Goal: Task Accomplishment & Management: Complete application form

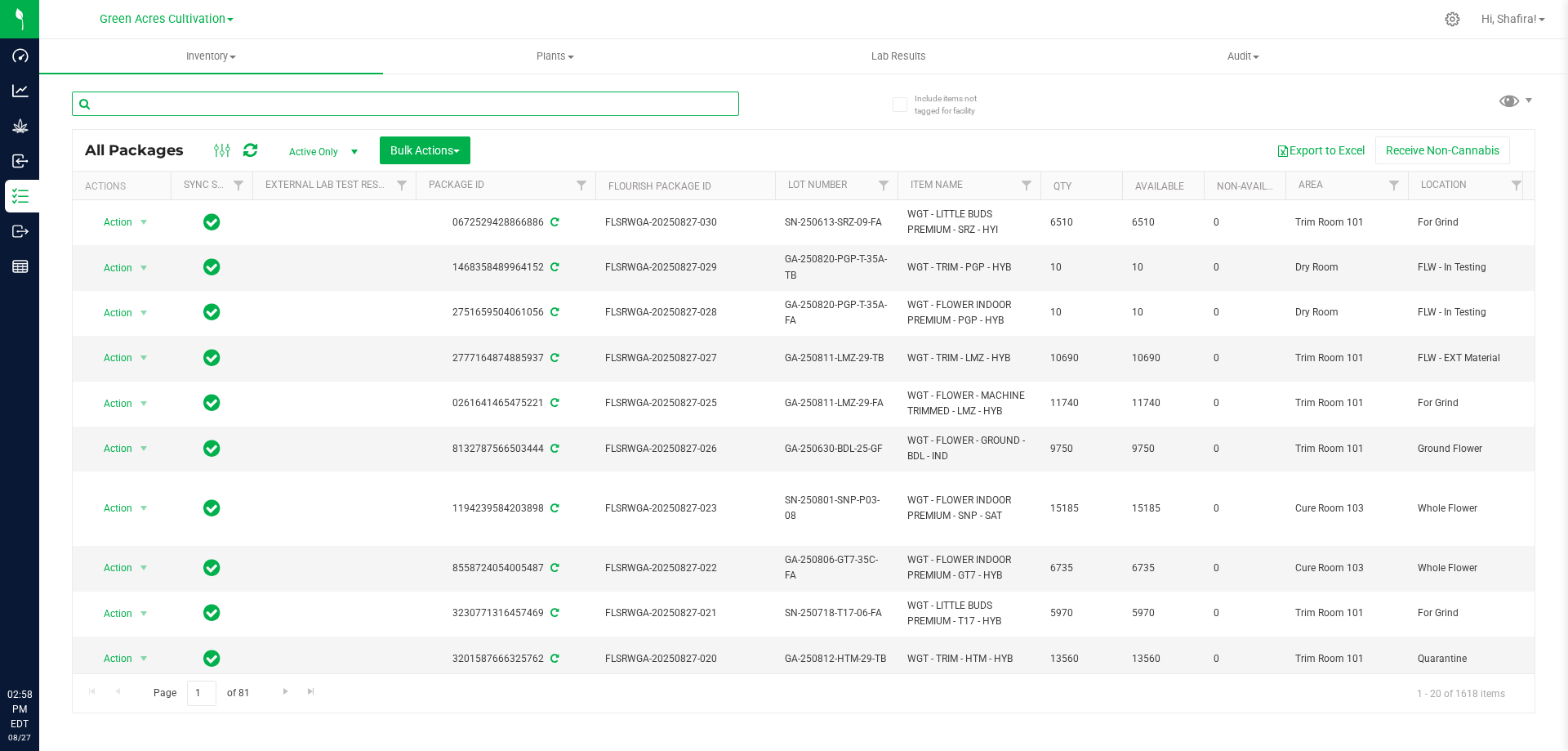
click at [346, 111] on input "text" at bounding box center [406, 104] width 667 height 25
paste input "FLSRWGA-20250827-021"
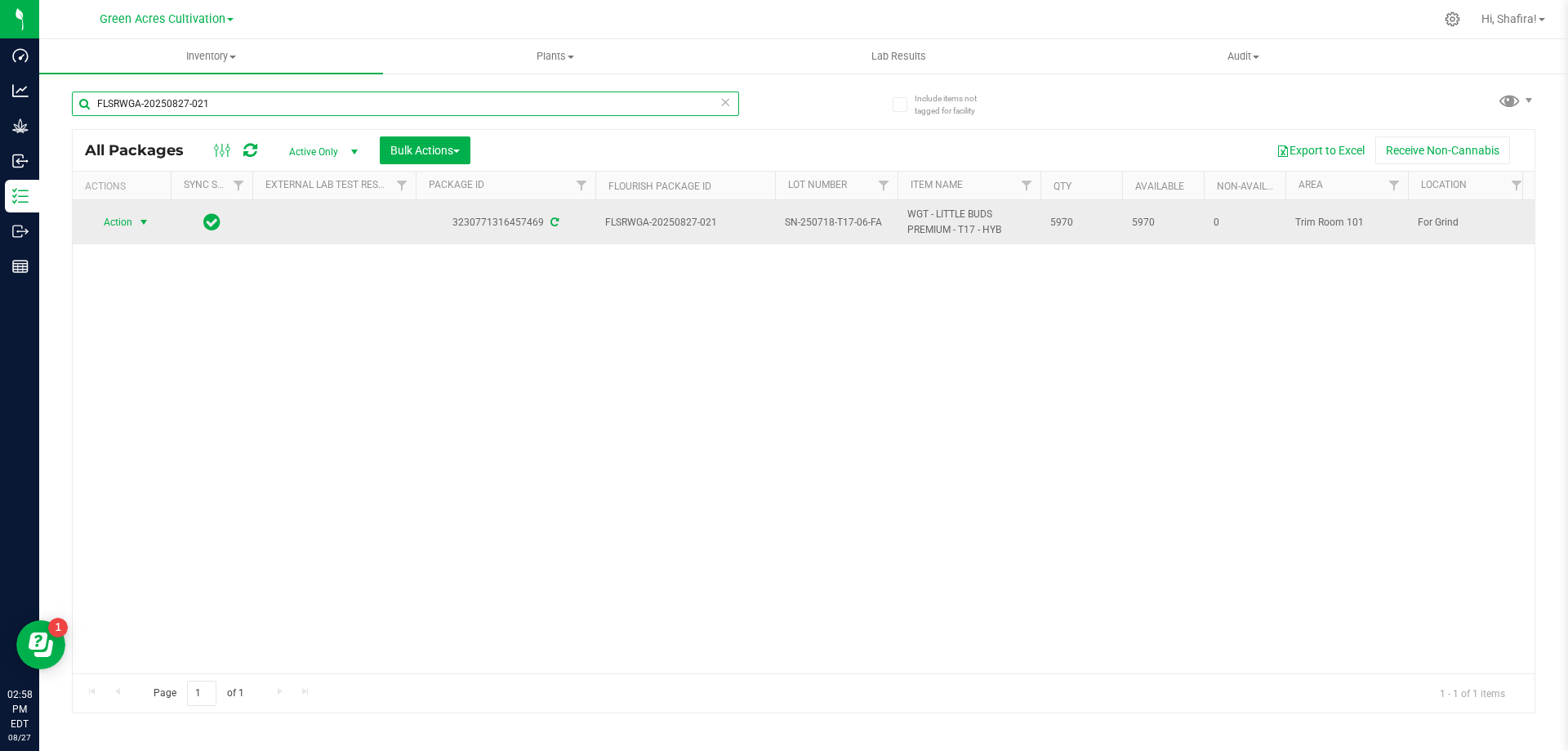
type input "FLSRWGA-20250827-021"
click at [141, 231] on span "select" at bounding box center [144, 222] width 21 height 23
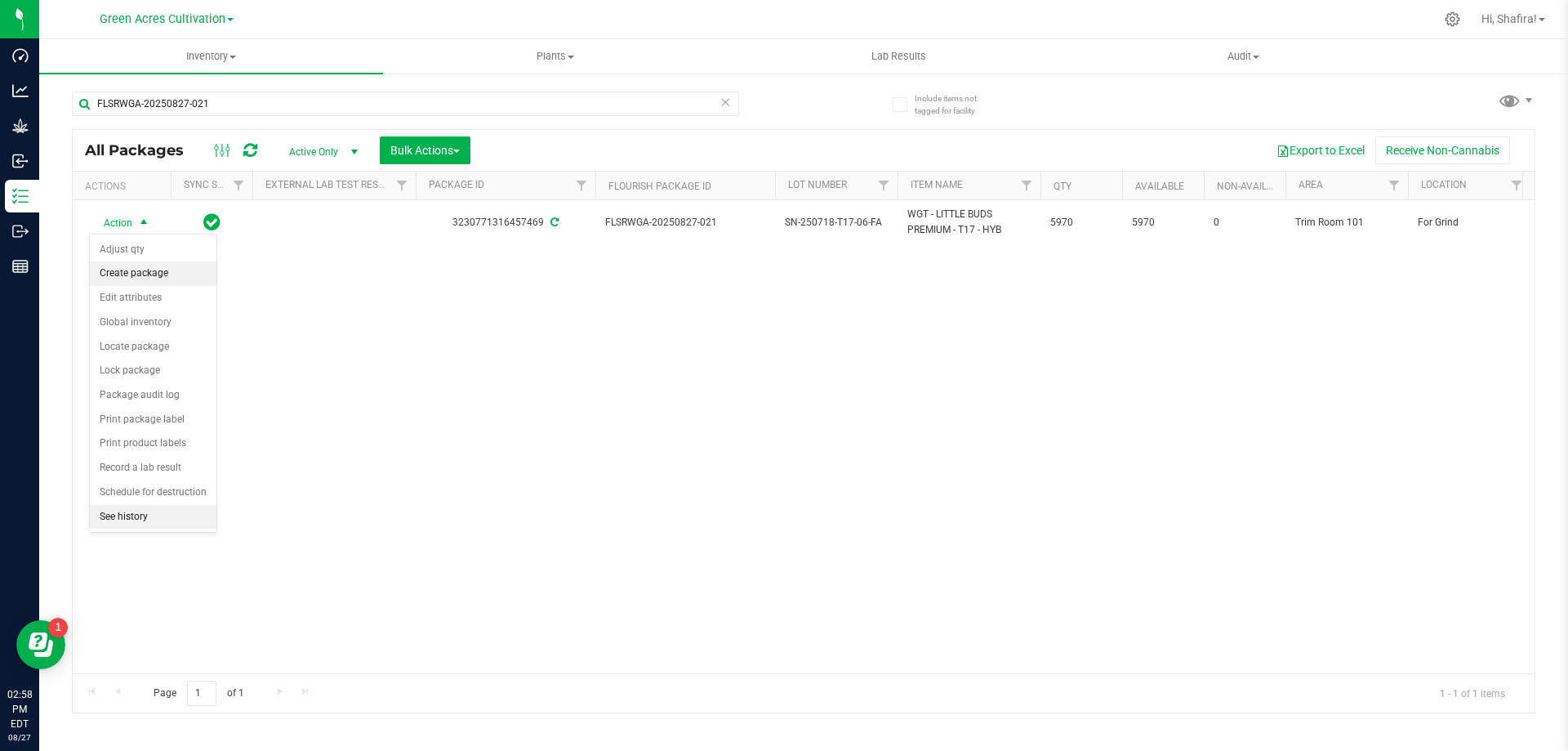
click at [162, 276] on li "Create package" at bounding box center [153, 274] width 127 height 25
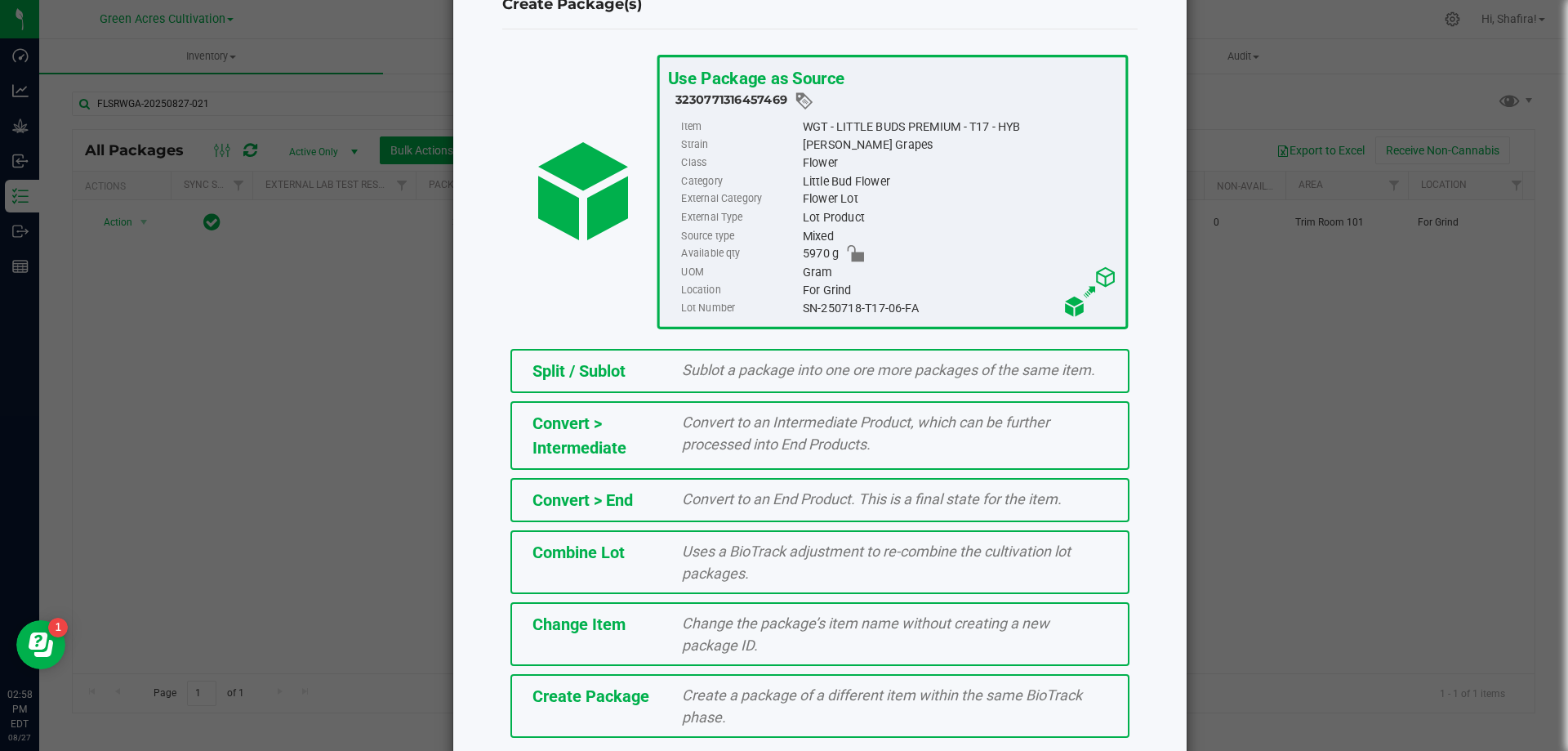
scroll to position [118, 0]
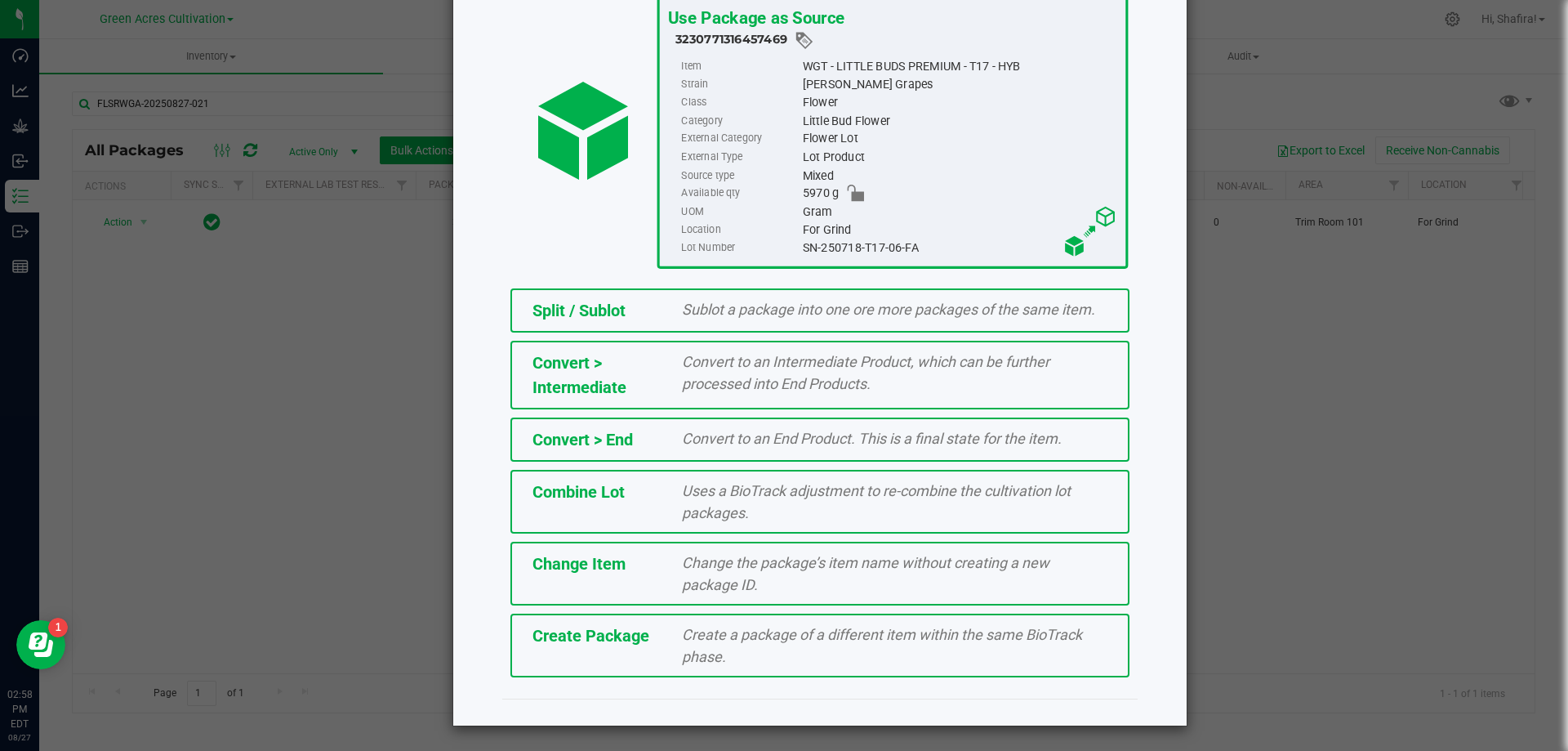
click at [640, 642] on span "Create Package" at bounding box center [591, 636] width 117 height 20
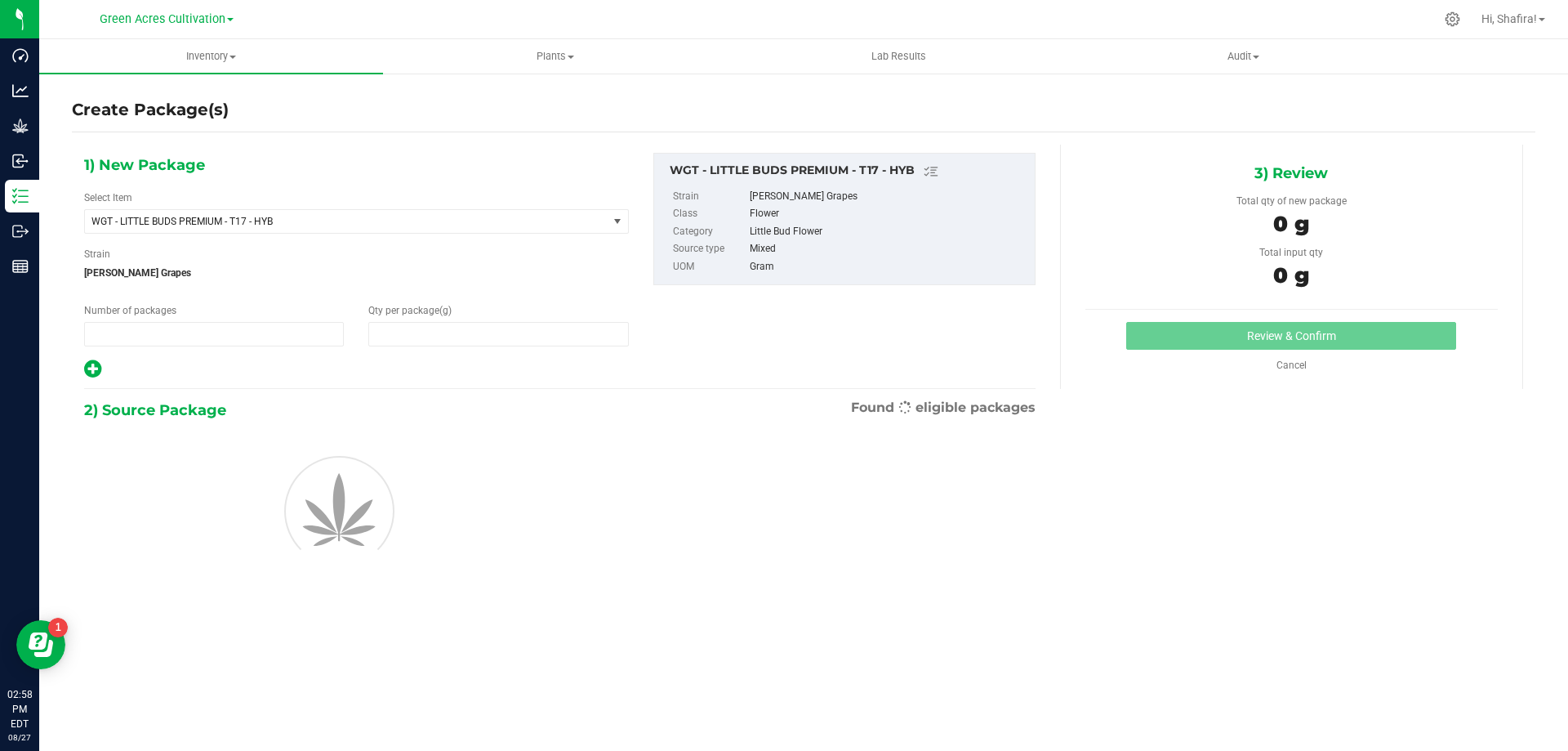
type input "1"
type input "0.0000"
type input "0"
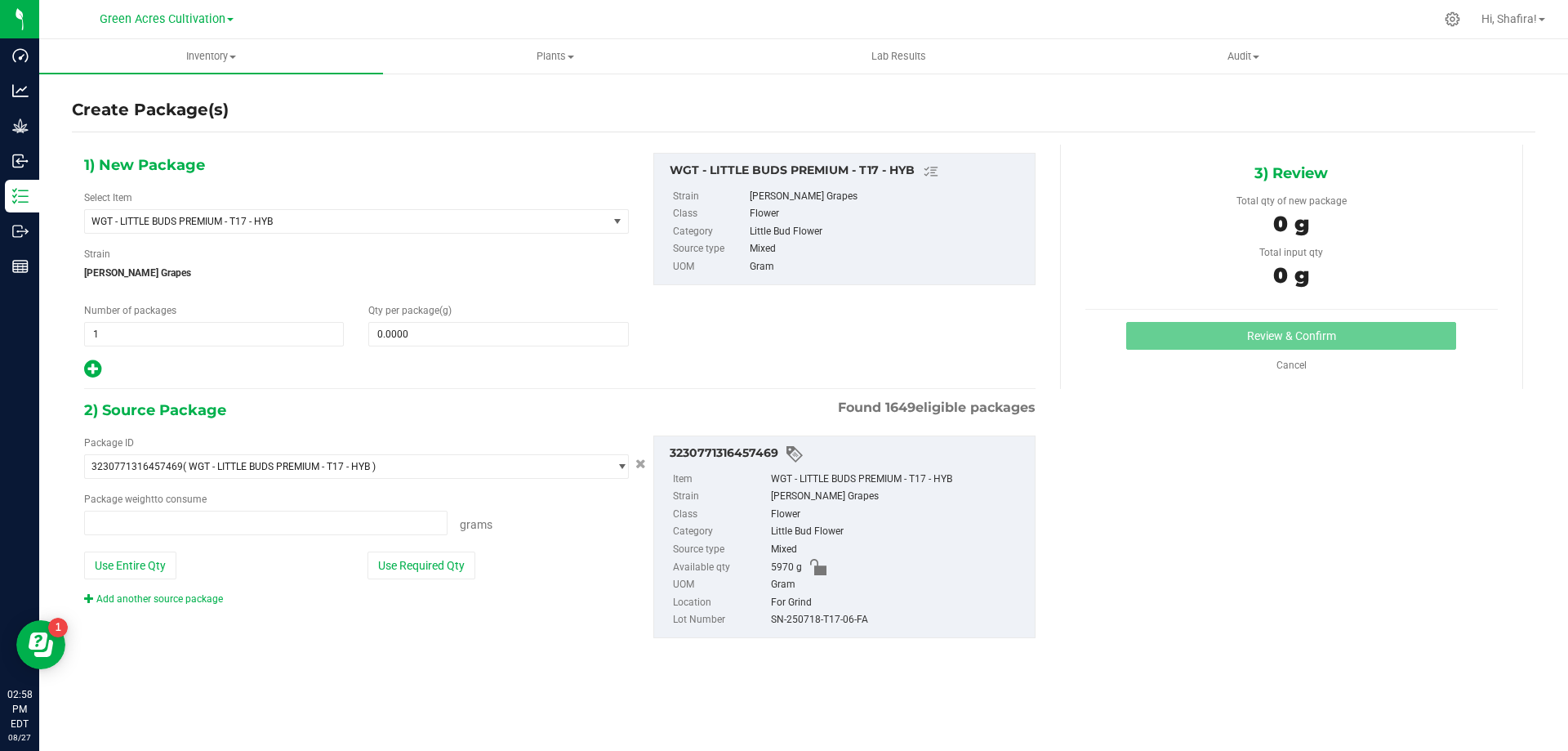
type input "0.0000 g"
click at [290, 229] on span "WGT - LITTLE BUDS PREMIUM - T17 - HYB" at bounding box center [346, 222] width 523 height 23
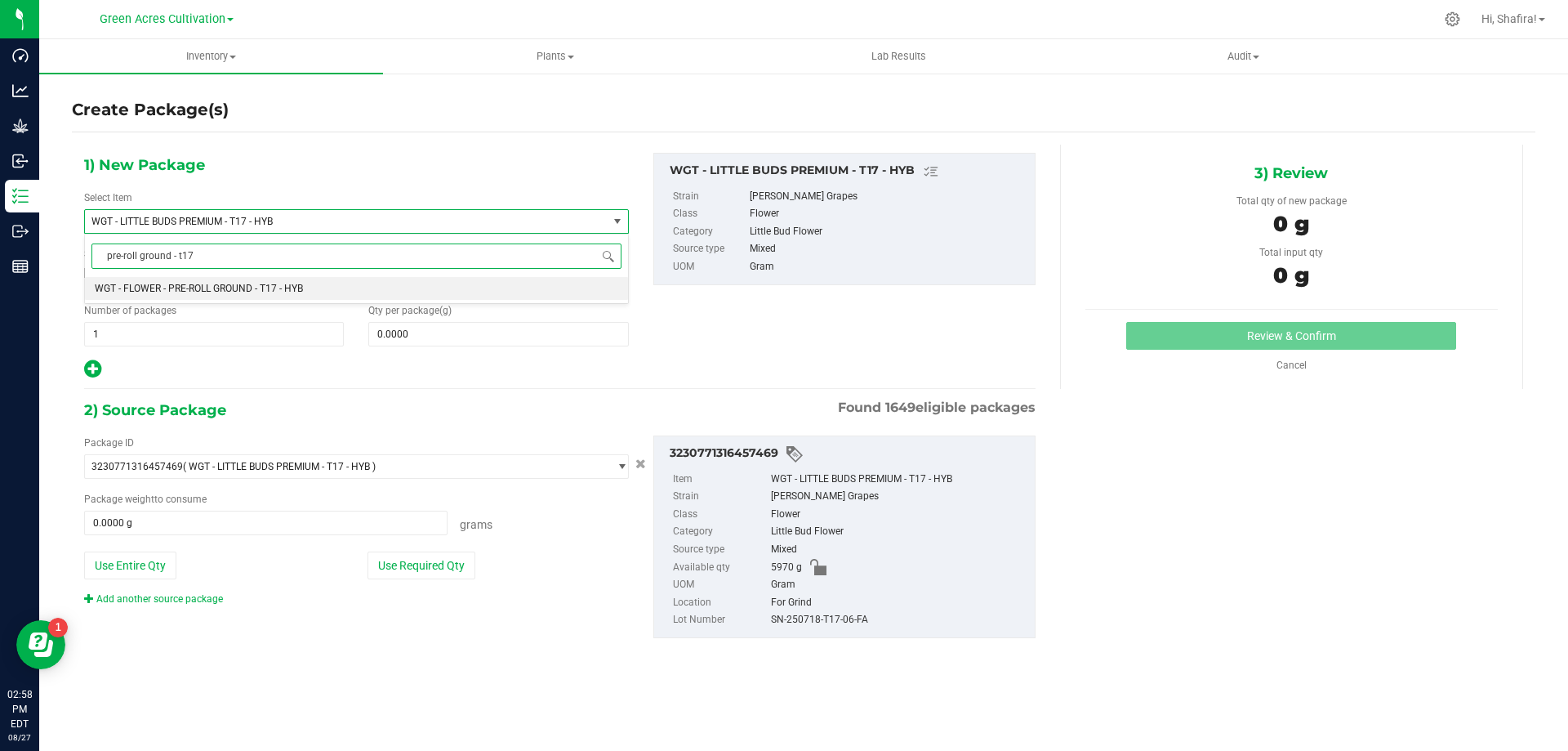
type input "pre-roll ground - t17"
click at [289, 304] on div "pre-roll ground - t17 Type item name WGT - FLOWER - PRE-ROLL GROUND - T17 - HYB…" at bounding box center [356, 379] width 544 height 292
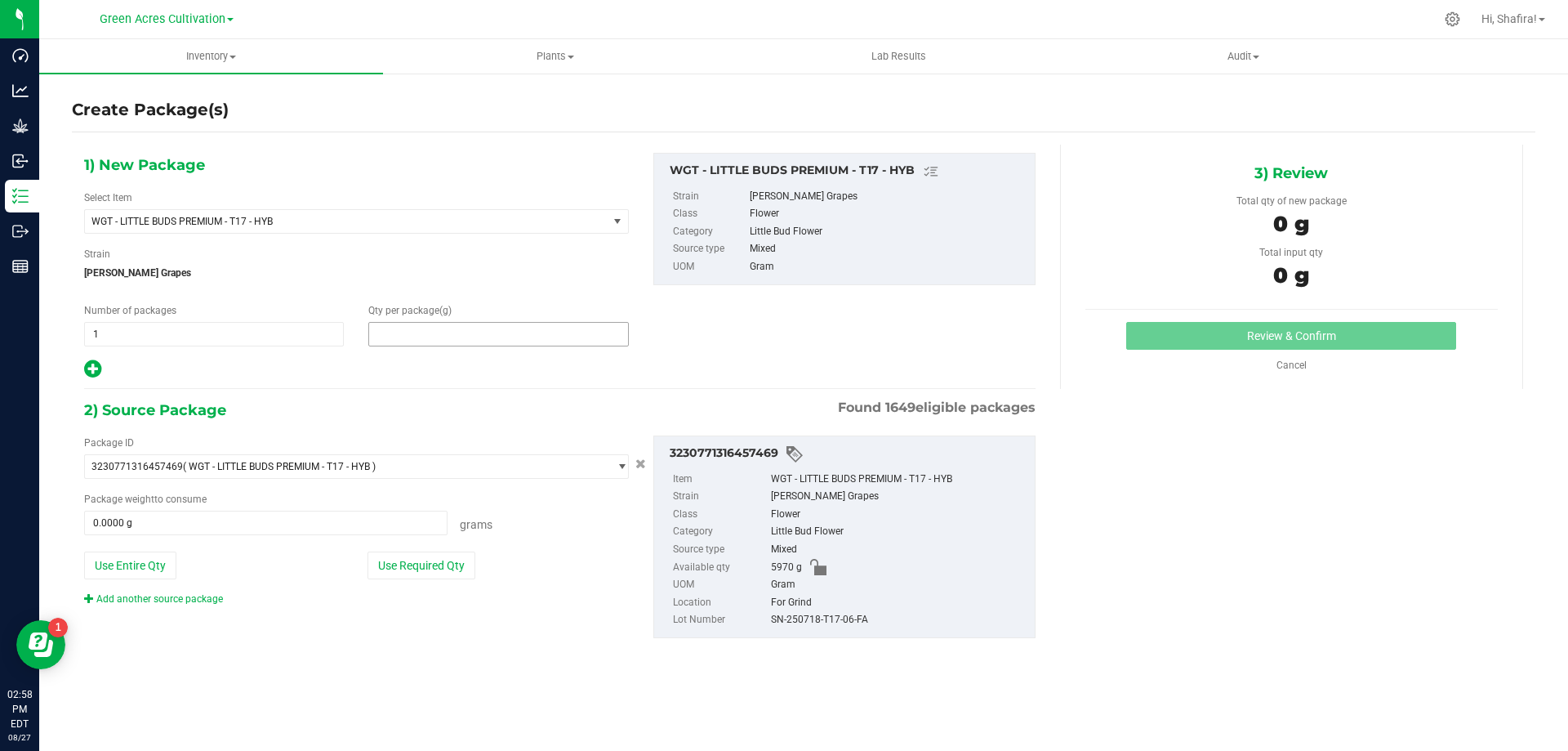
click at [395, 338] on span at bounding box center [498, 334] width 260 height 25
type input "0.0000"
click at [411, 228] on span "WGT - LITTLE BUDS PREMIUM - T17 - HYB" at bounding box center [346, 222] width 523 height 23
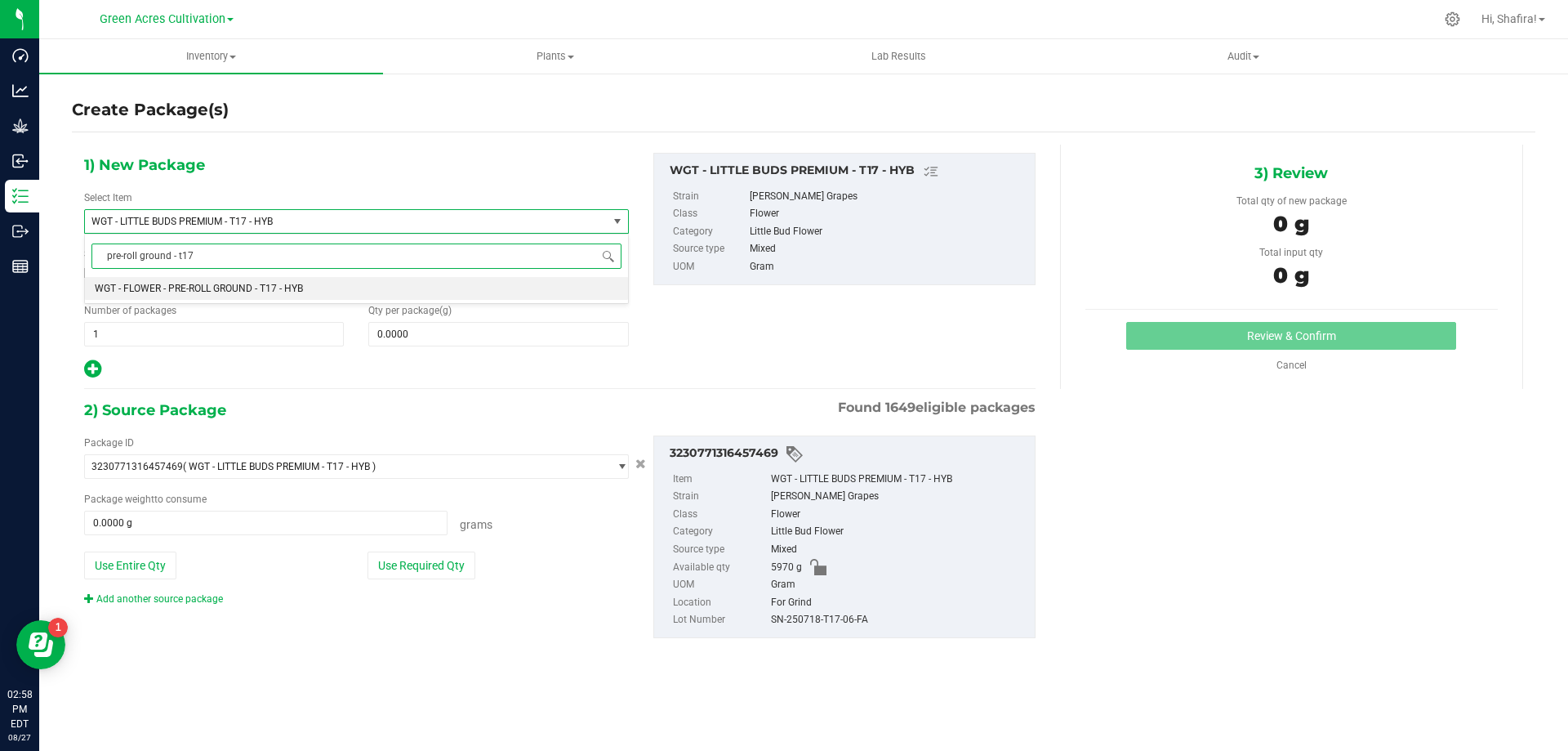
click at [359, 288] on li "WGT - FLOWER - PRE-ROLL GROUND - T17 - HYB" at bounding box center [356, 289] width 543 height 23
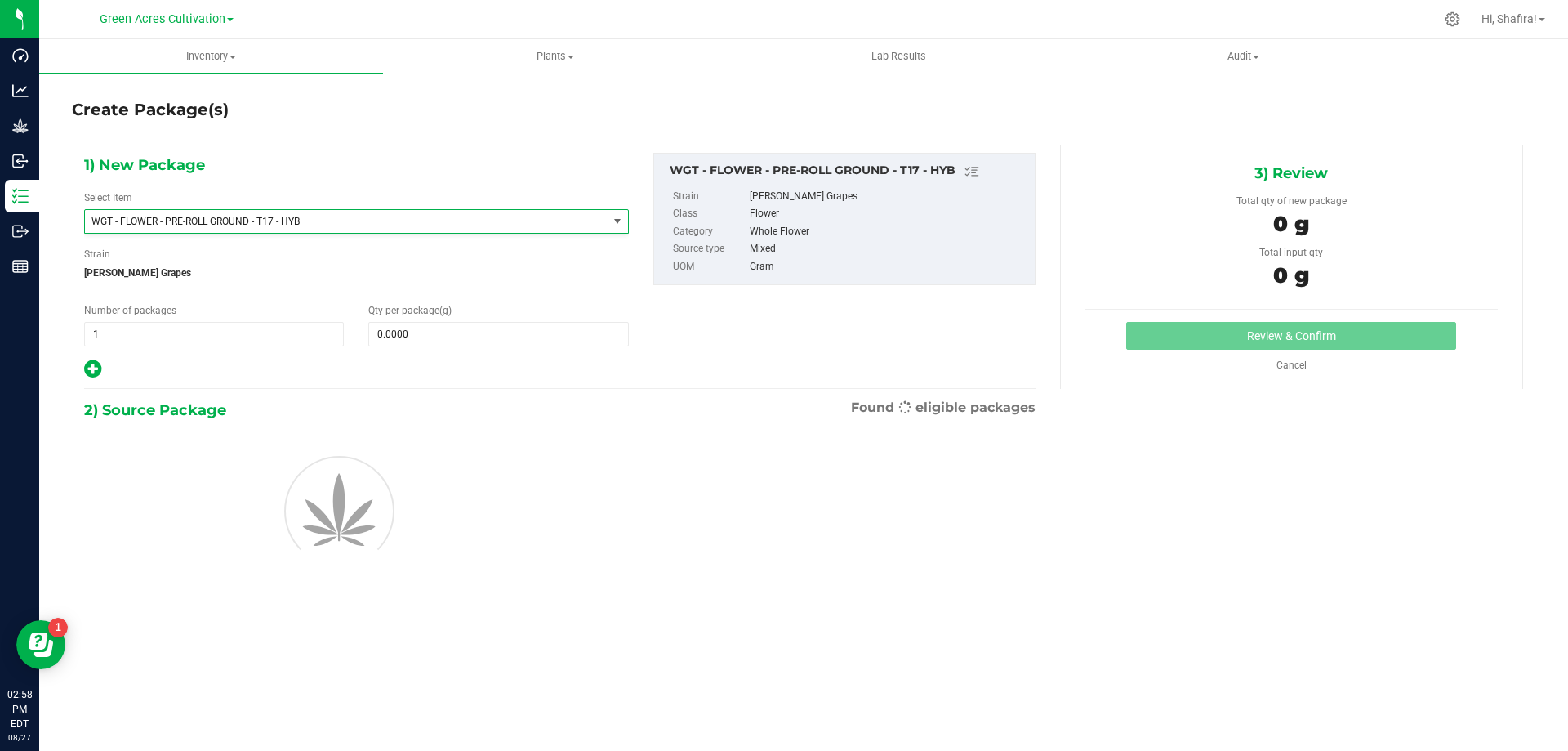
type input "0.0000"
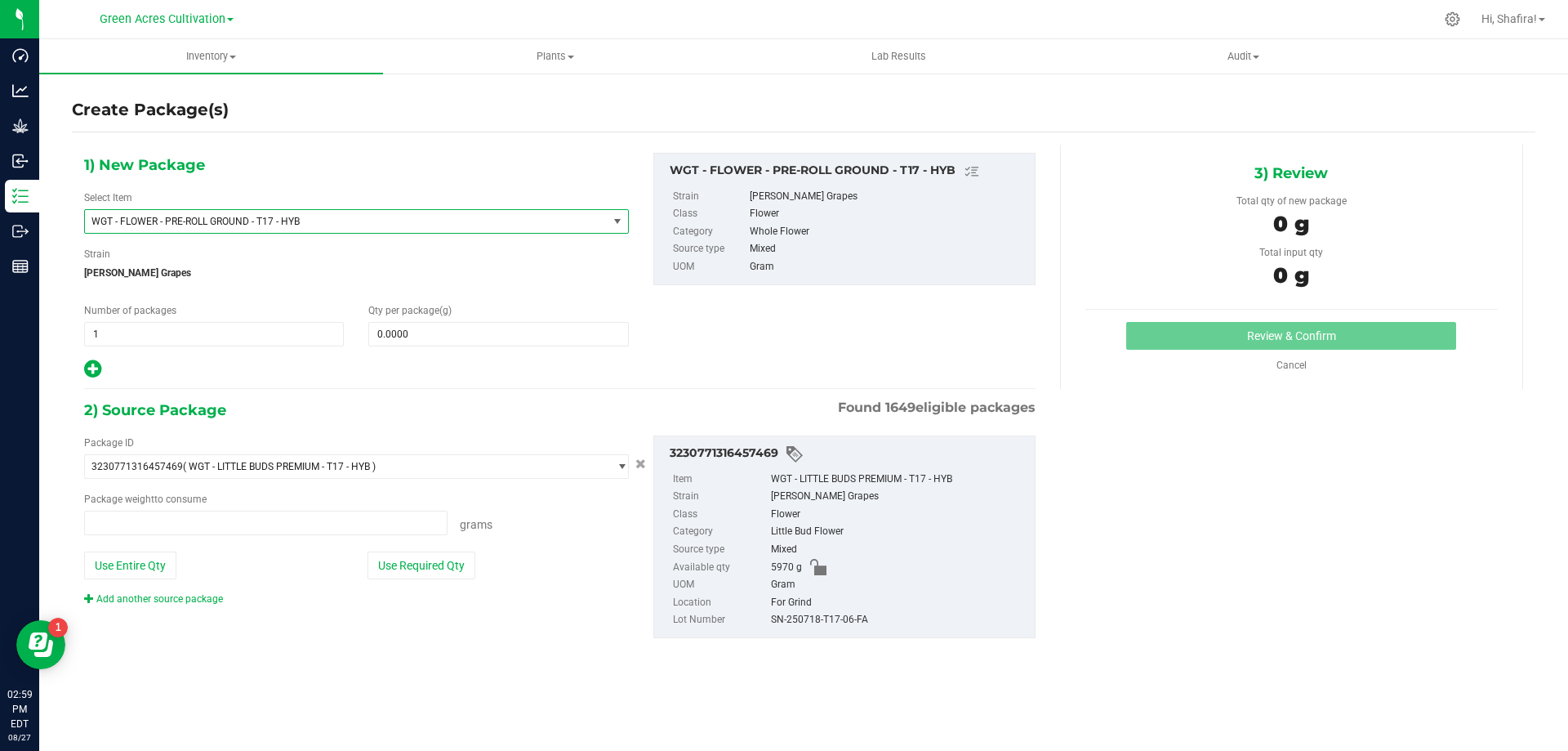
type input "0.0000 g"
click at [461, 338] on span at bounding box center [498, 334] width 260 height 25
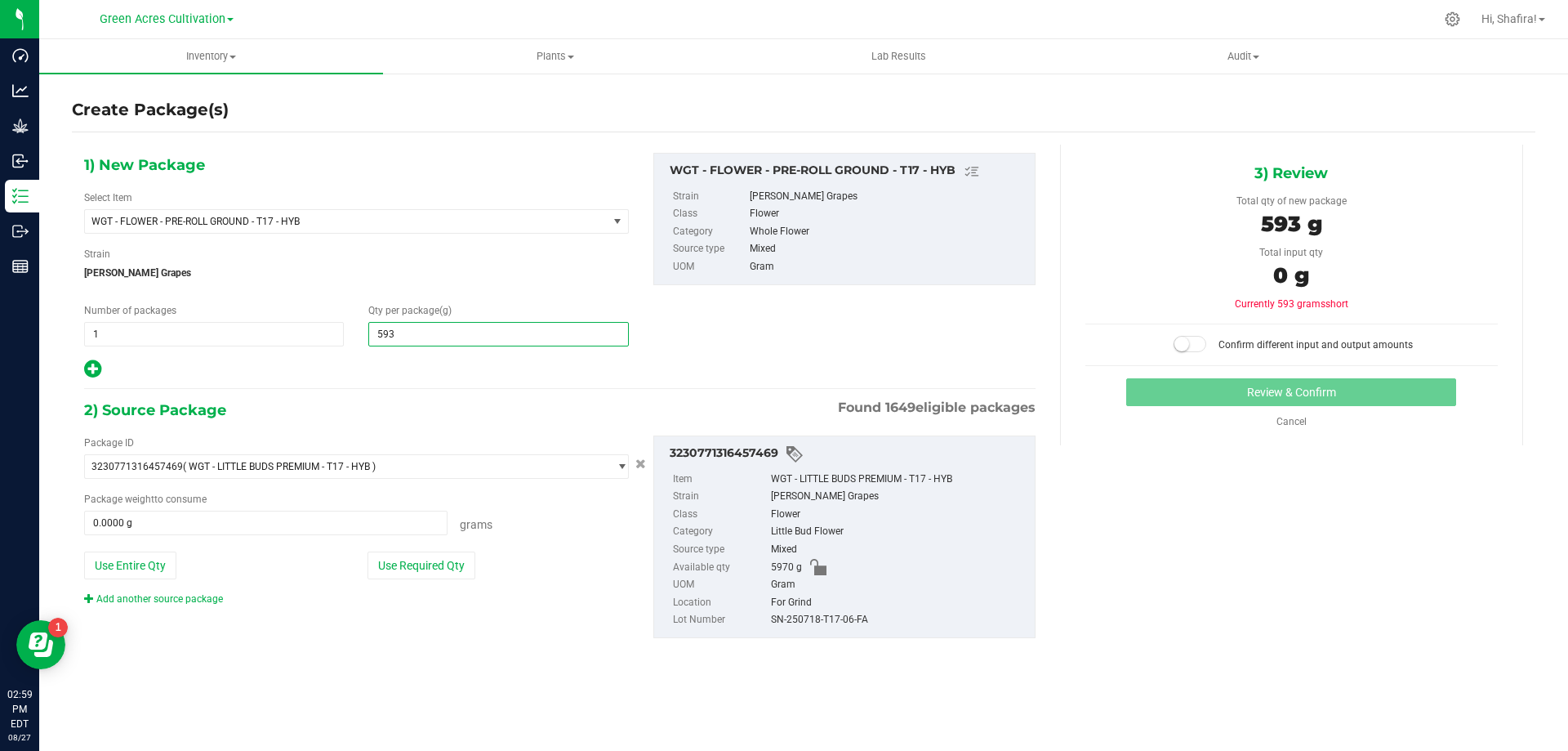
type input "5930"
type input "5,930.0000"
drag, startPoint x: 418, startPoint y: 555, endPoint x: 693, endPoint y: 611, distance: 280.6
click at [419, 556] on button "Use Required Qty" at bounding box center [421, 564] width 108 height 27
type input "5930.0000 g"
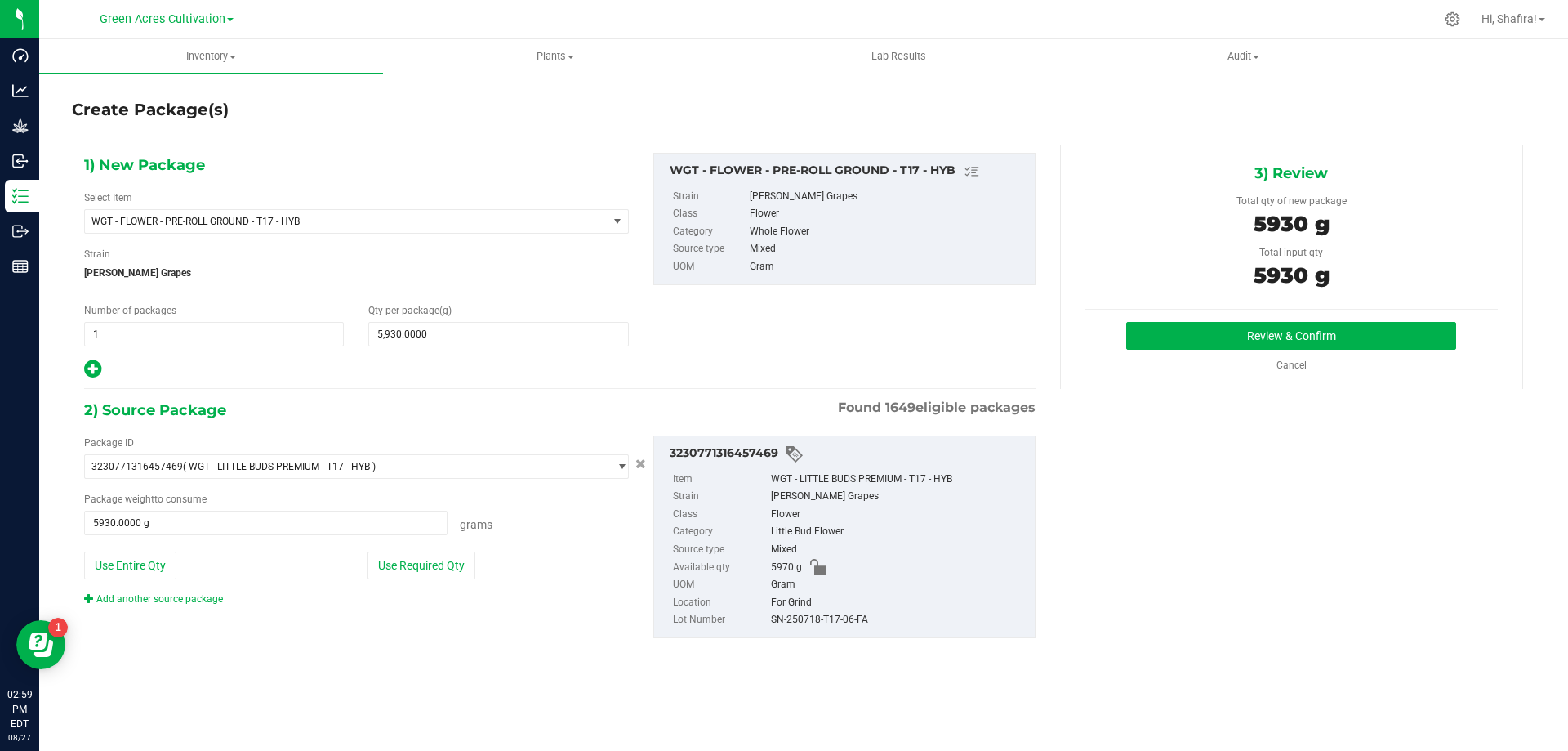
click at [794, 613] on div "SN-250718-T17-06-FA" at bounding box center [898, 620] width 256 height 18
copy div "SN-250718-T17-06-FA"
click at [1218, 348] on button "Review & Confirm" at bounding box center [1291, 335] width 330 height 27
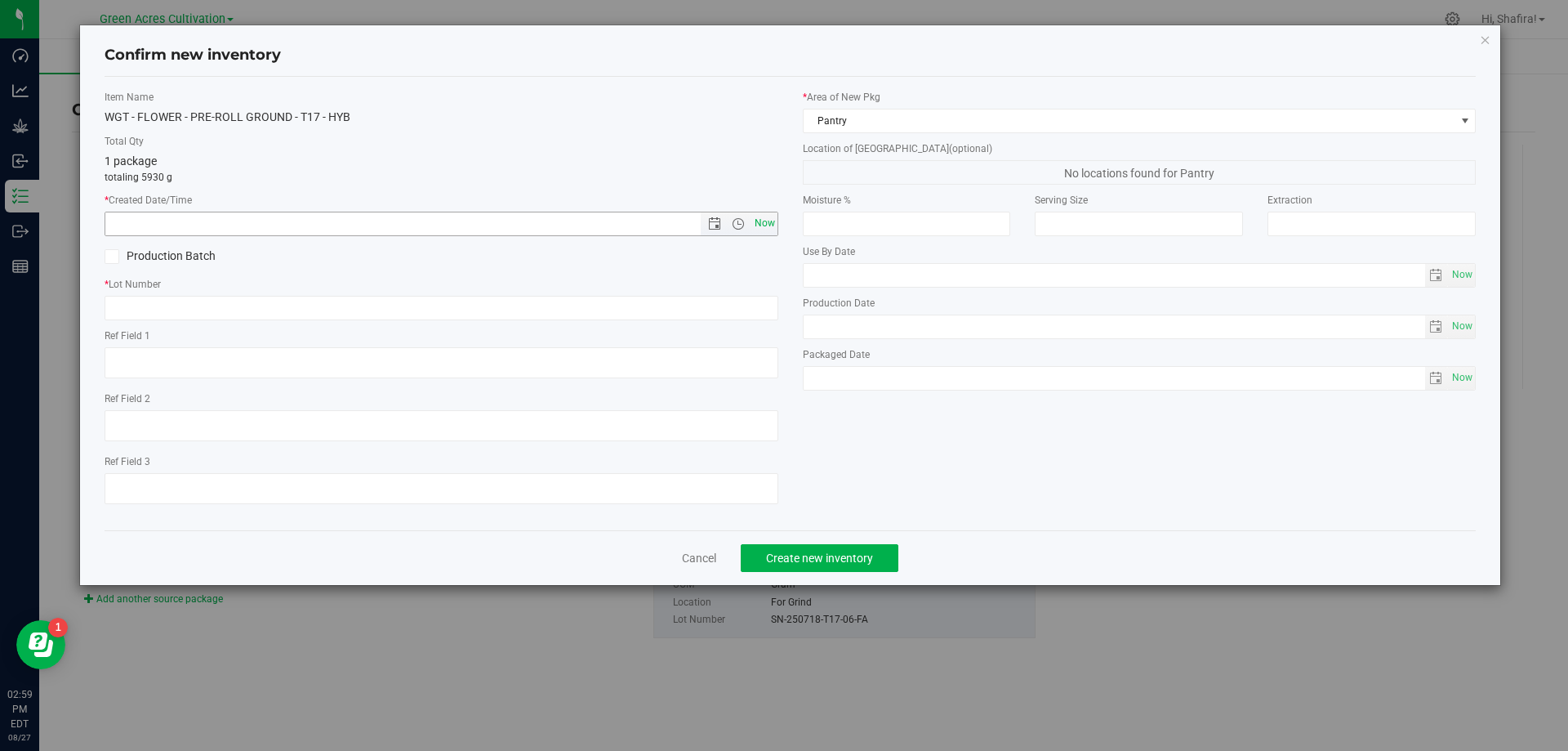
click at [760, 228] on span "Now" at bounding box center [764, 223] width 27 height 24
type input "[DATE] 2:59 PM"
paste input "SN-250718-T17-06-FA"
type input "SN-250718-T17-06-PR"
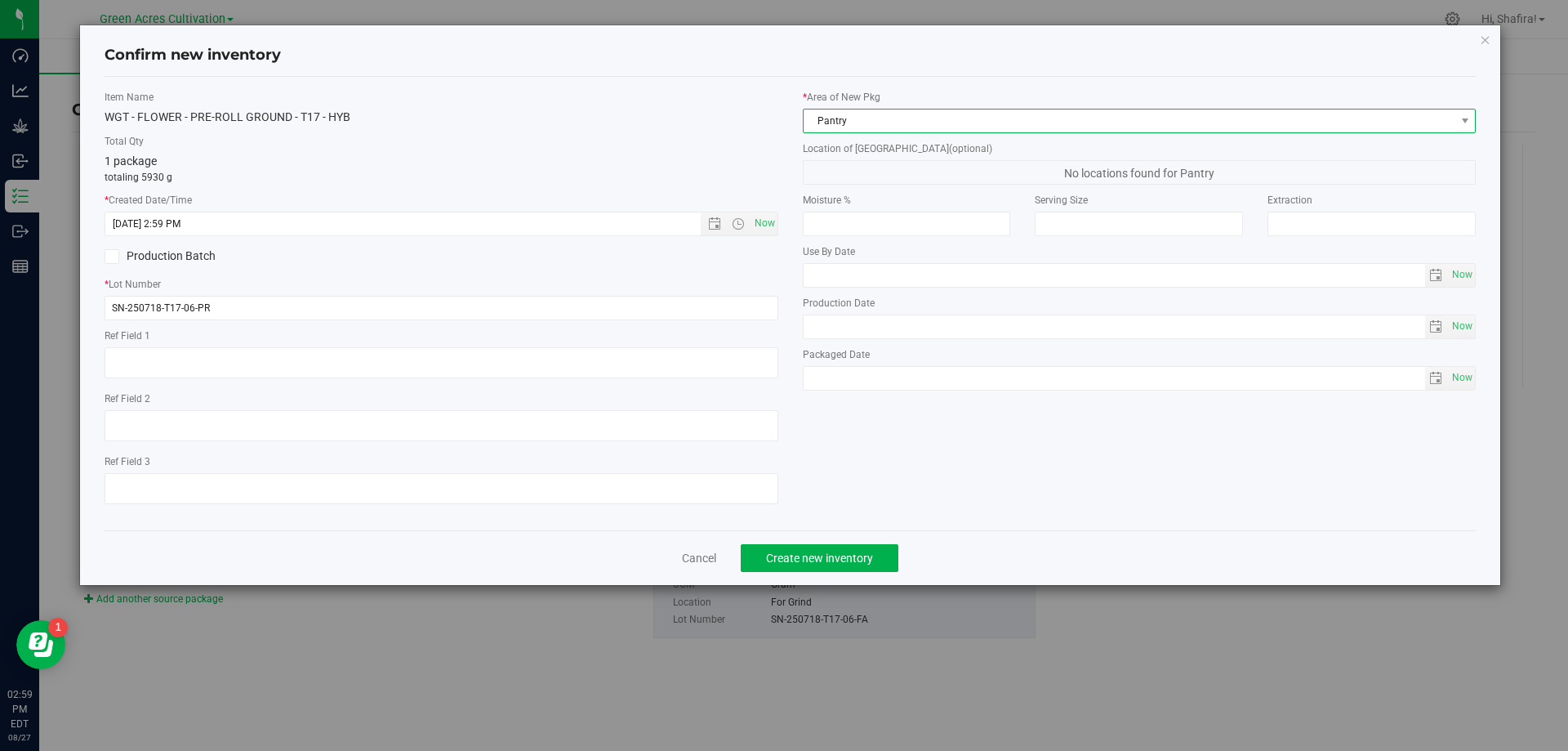
click at [912, 129] on span "Pantry" at bounding box center [1128, 121] width 651 height 23
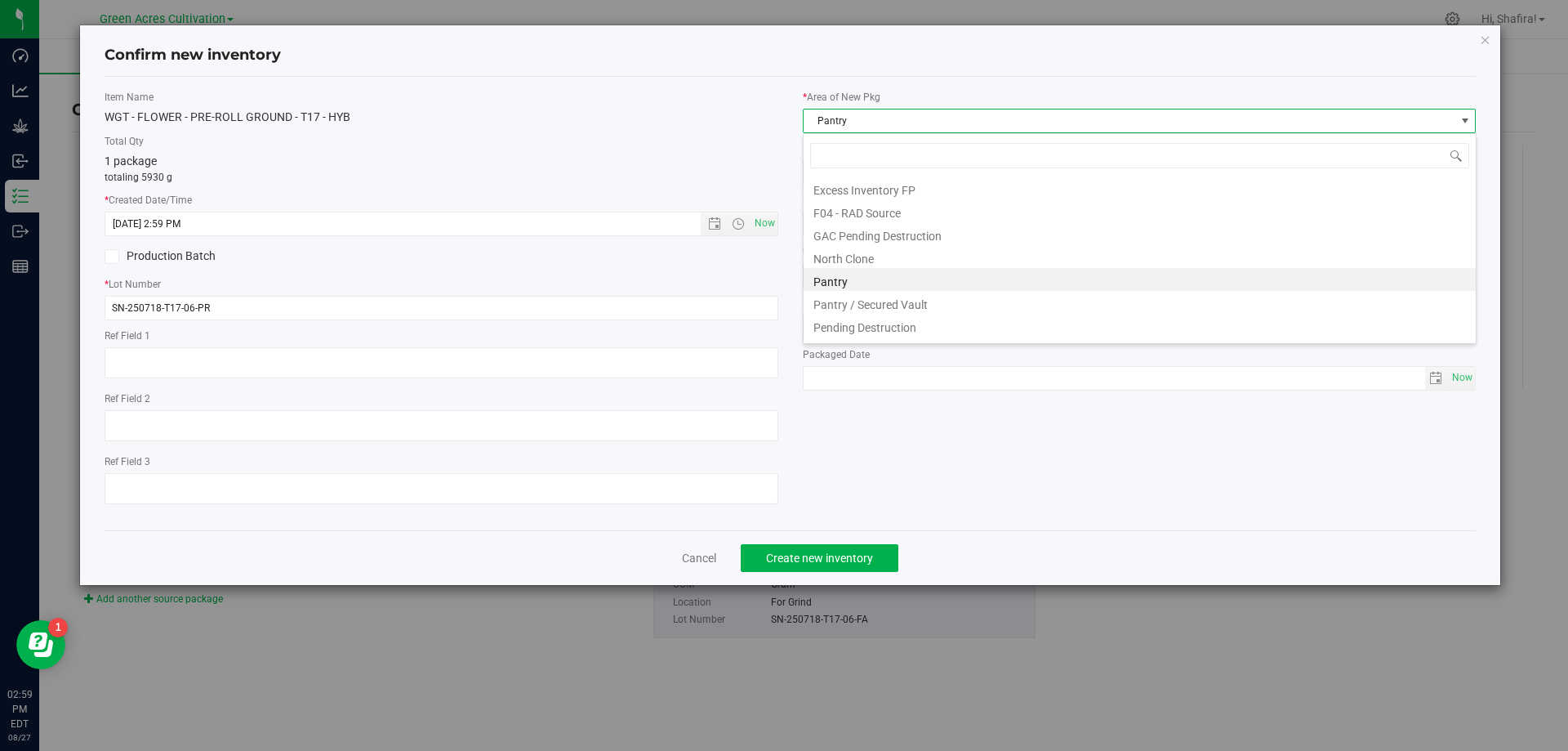
scroll to position [226, 0]
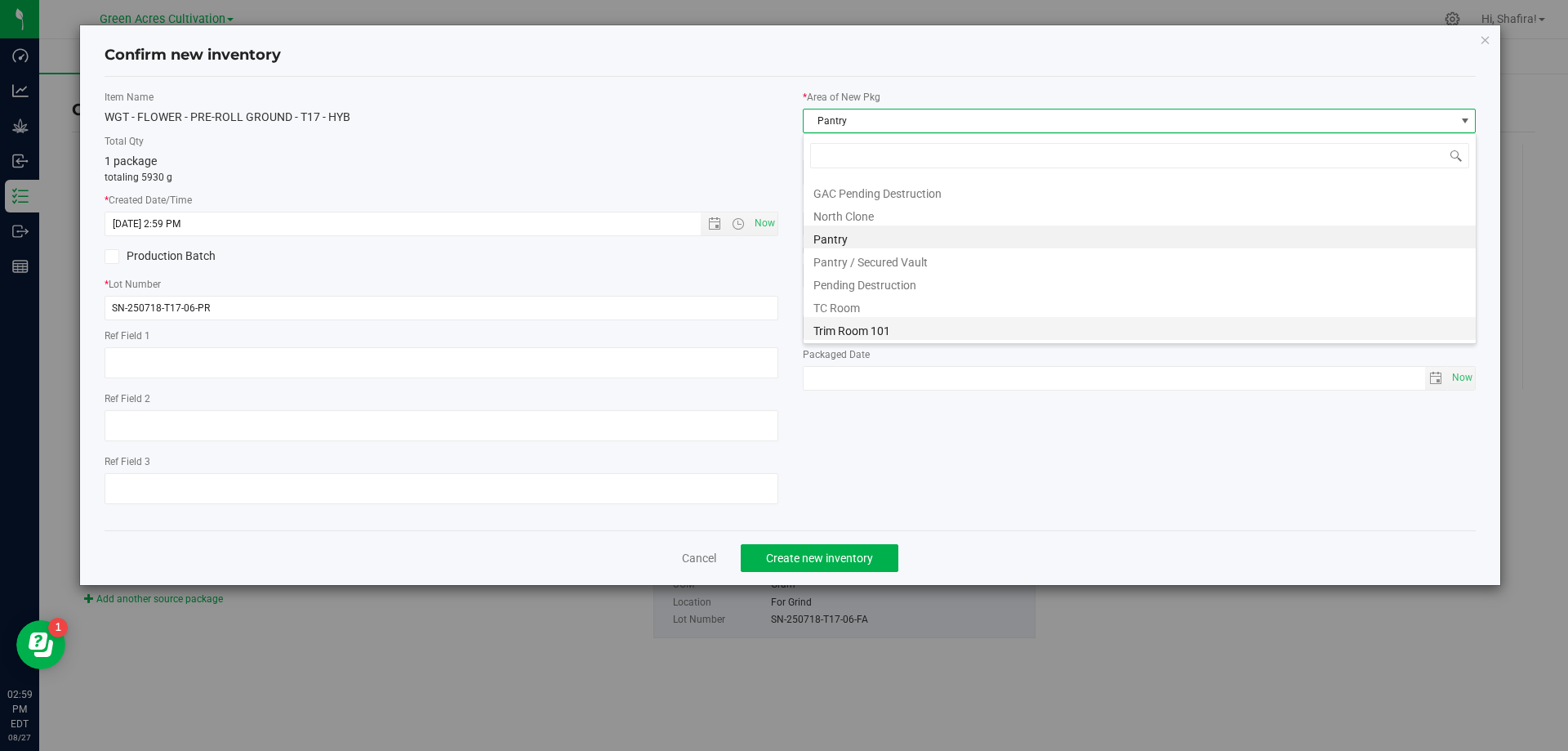
click at [879, 328] on li "Trim Room 101" at bounding box center [1139, 329] width 672 height 23
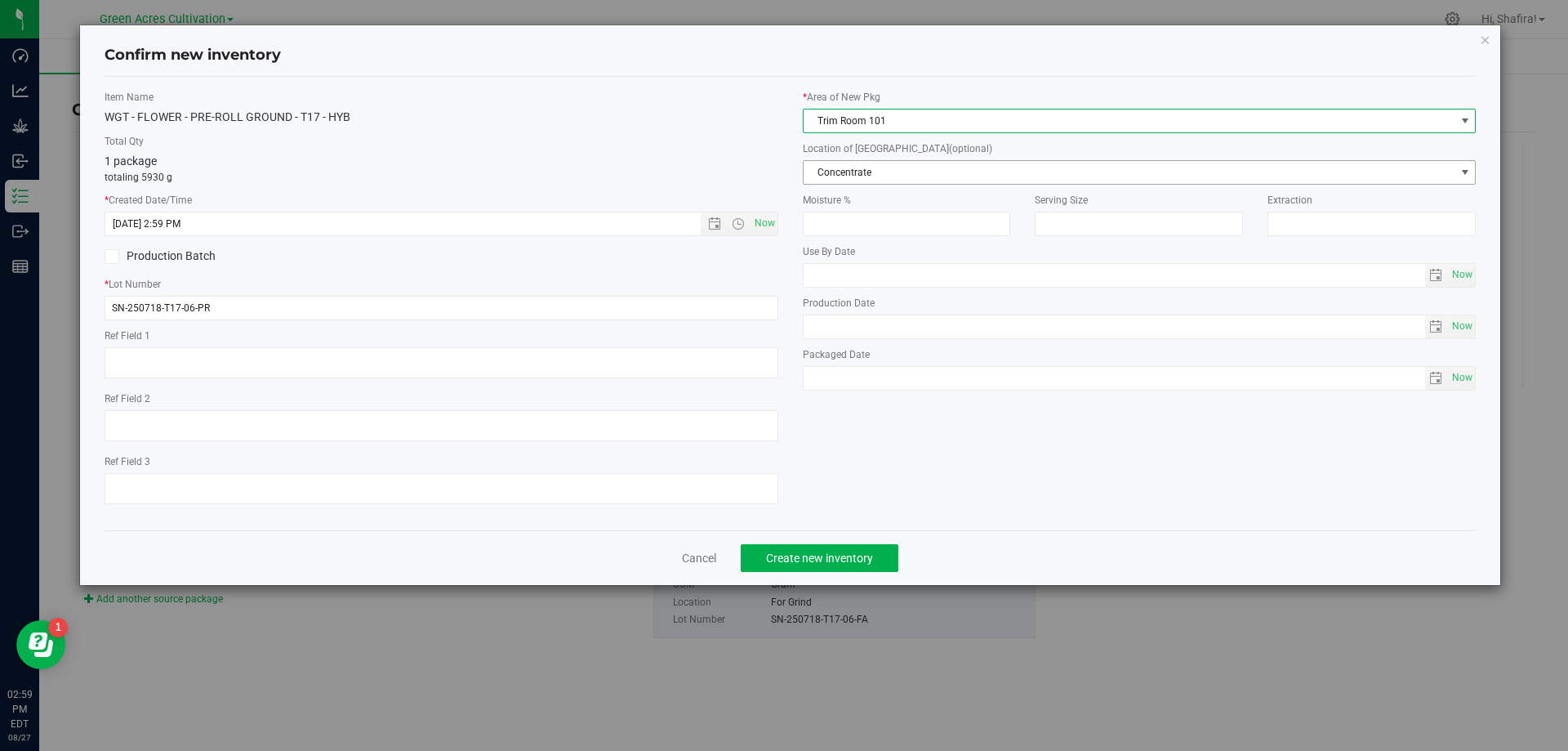
click at [840, 161] on span "Concentrate" at bounding box center [1128, 173] width 651 height 23
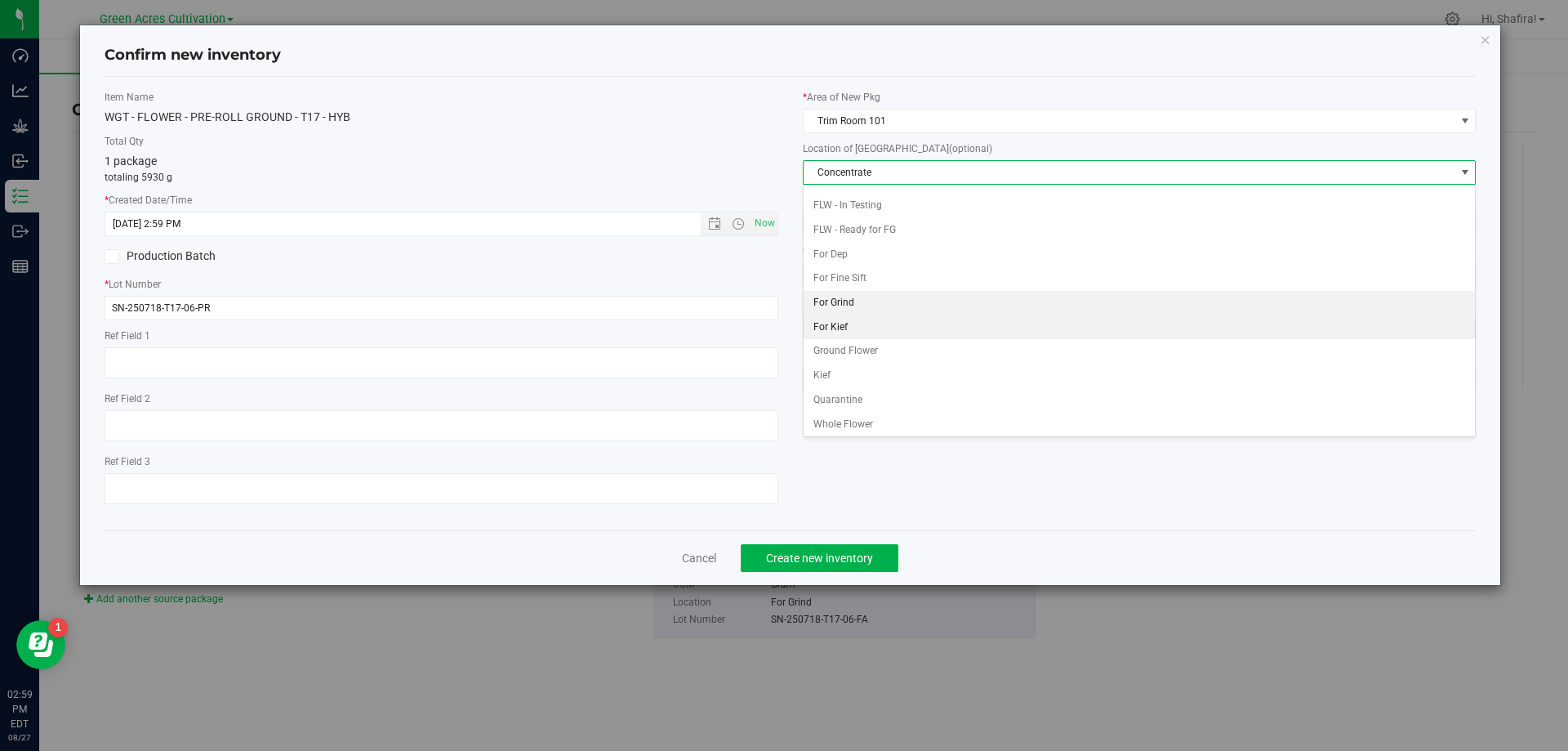
scroll to position [168, 0]
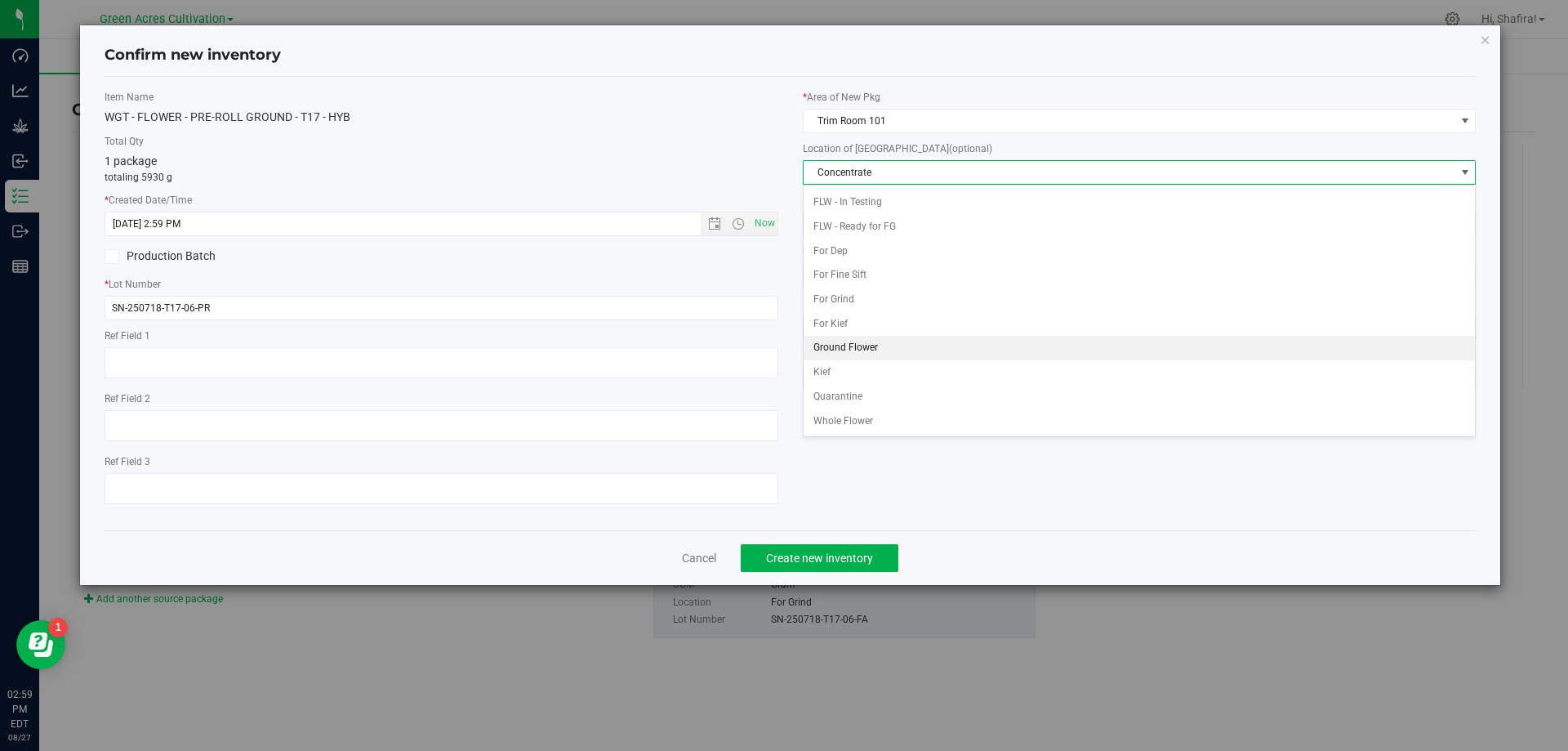
click at [849, 345] on li "Ground Flower" at bounding box center [1139, 349] width 672 height 25
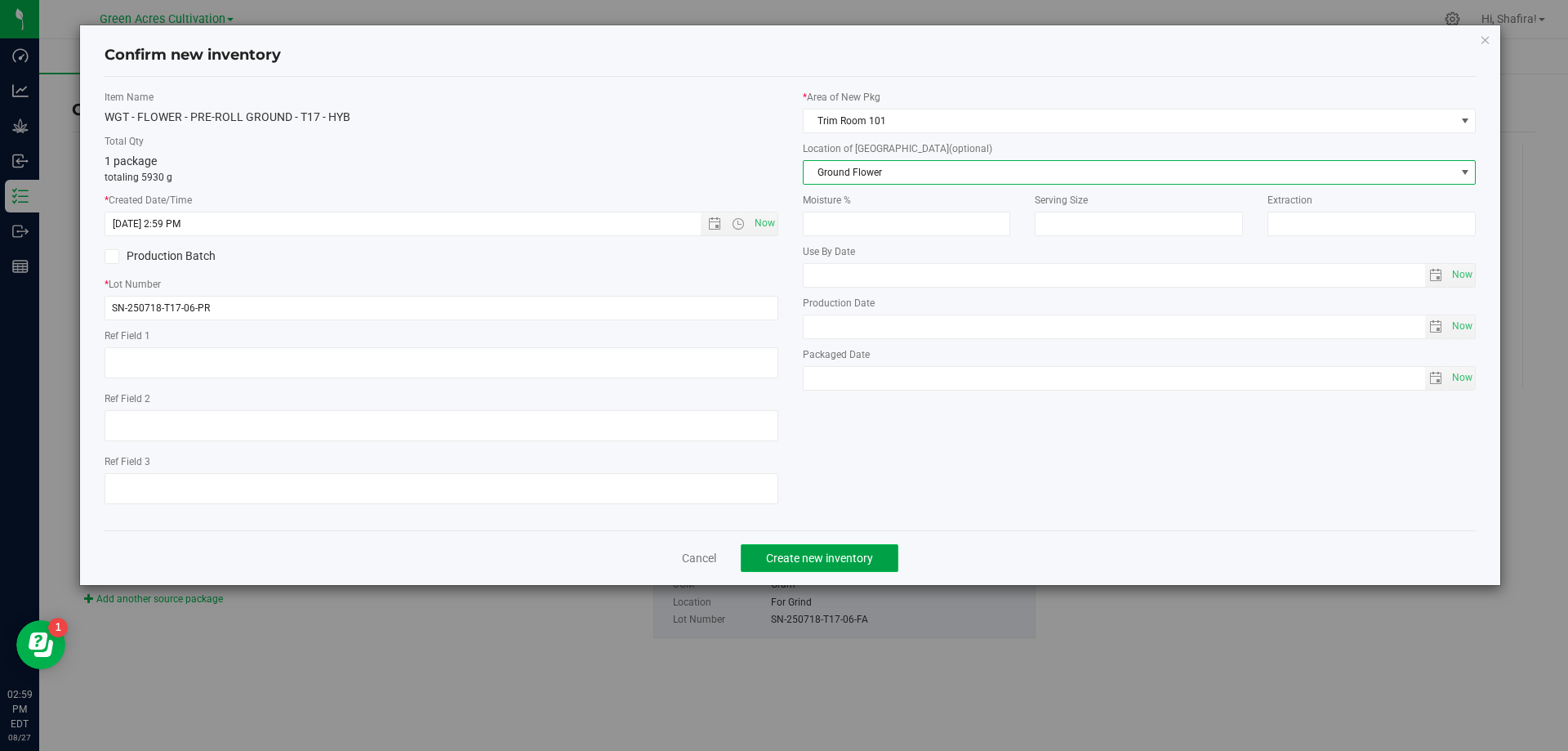
click at [851, 549] on button "Create new inventory" at bounding box center [820, 558] width 158 height 27
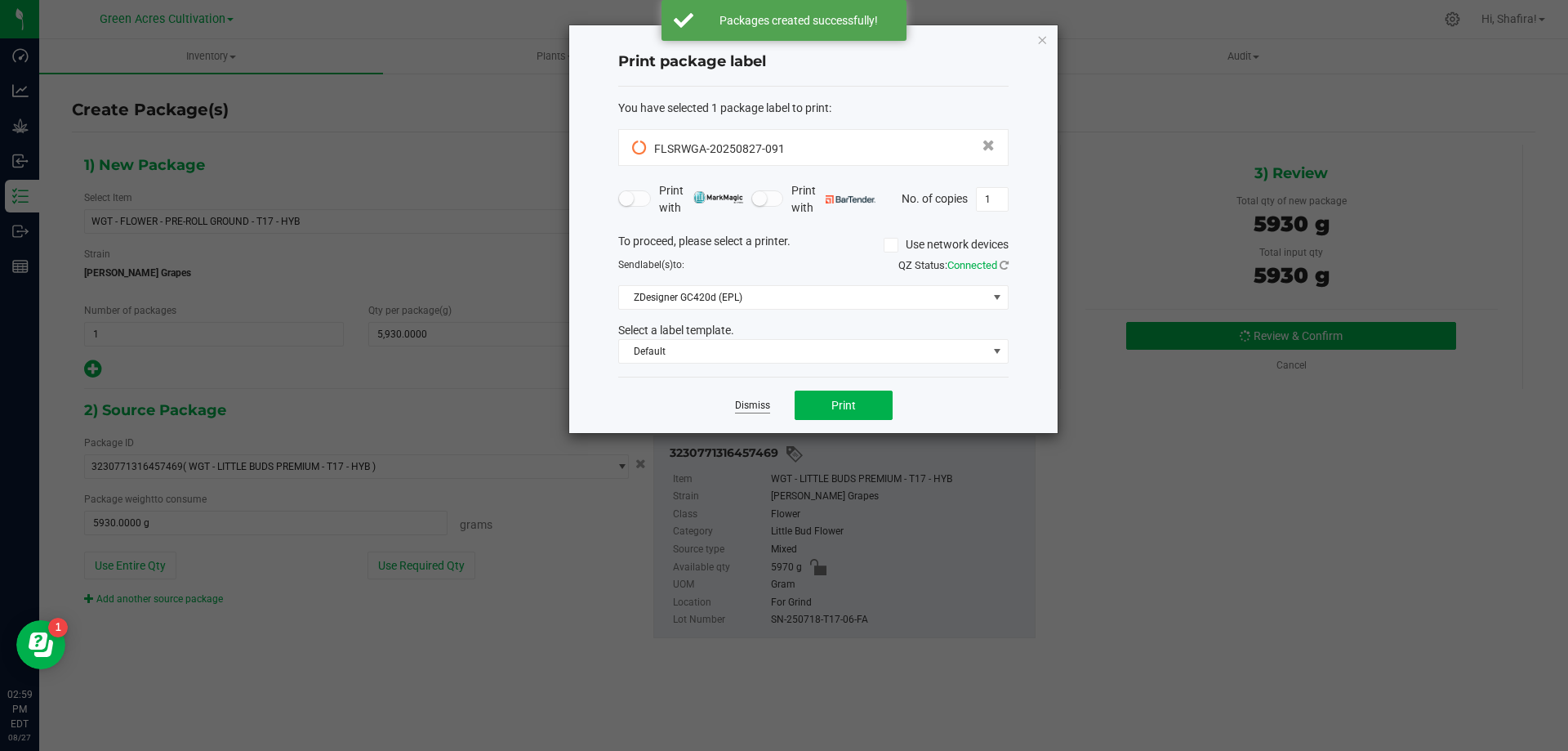
click at [742, 403] on link "Dismiss" at bounding box center [752, 405] width 35 height 14
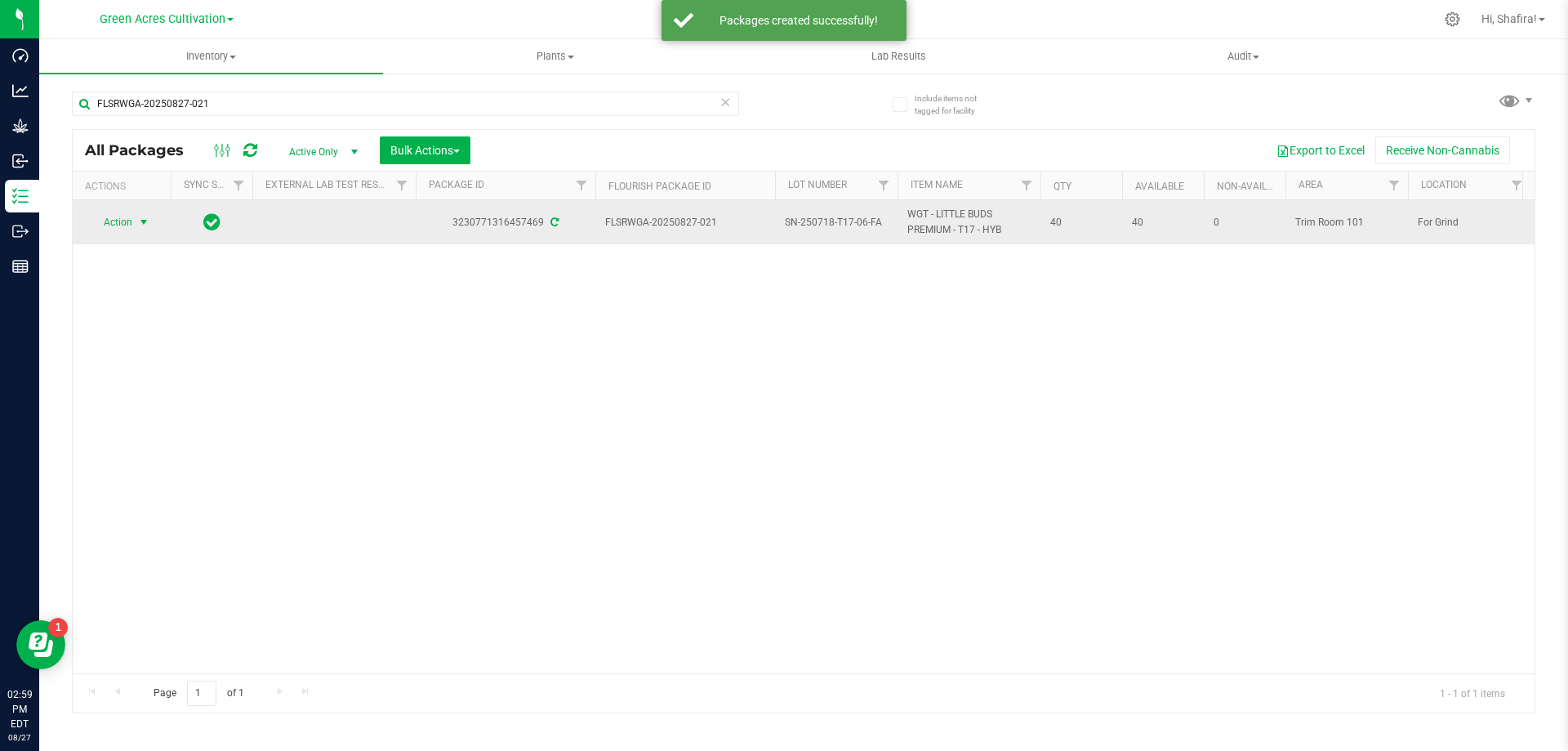
click at [129, 226] on span "Action" at bounding box center [110, 222] width 44 height 23
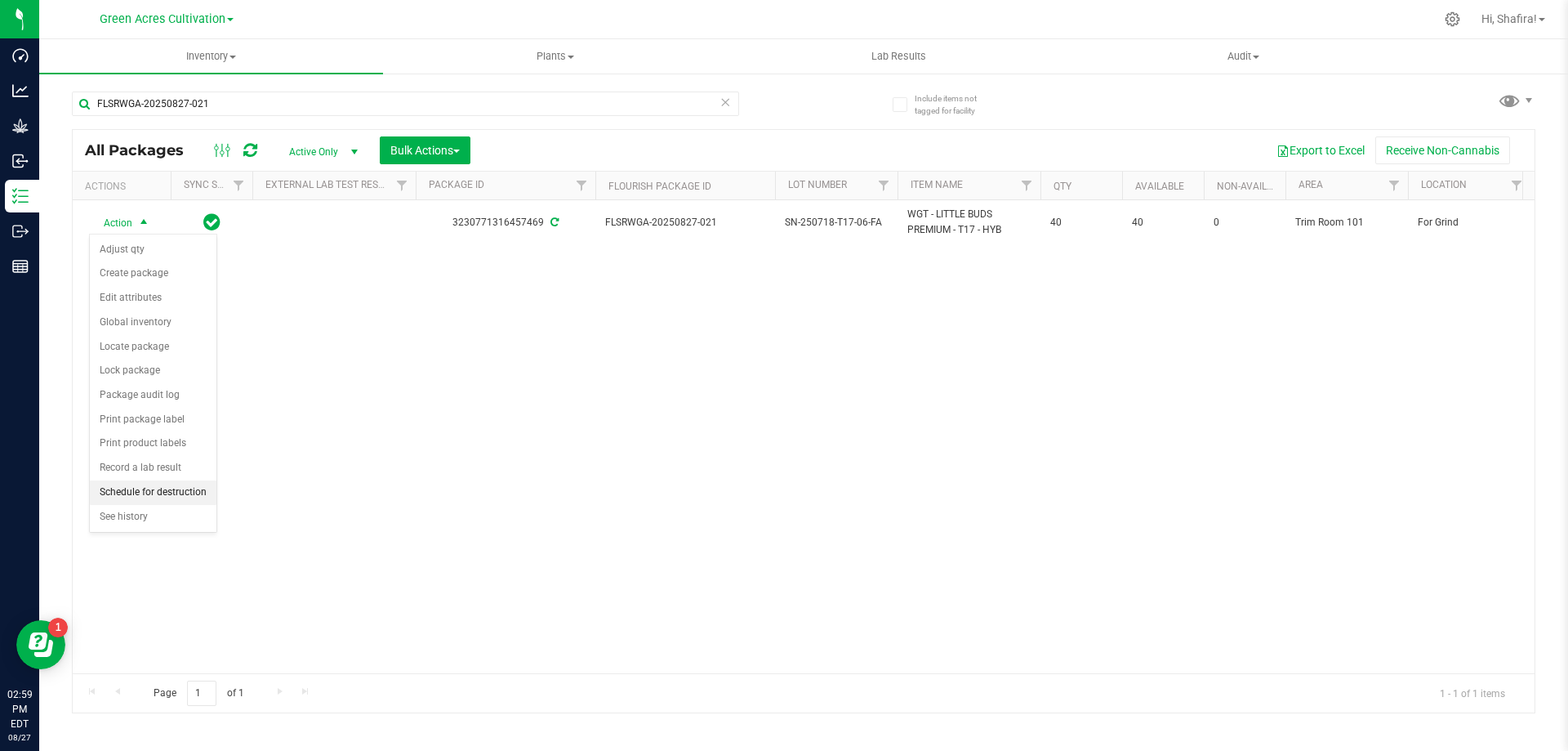
click at [170, 493] on li "Schedule for destruction" at bounding box center [153, 493] width 127 height 25
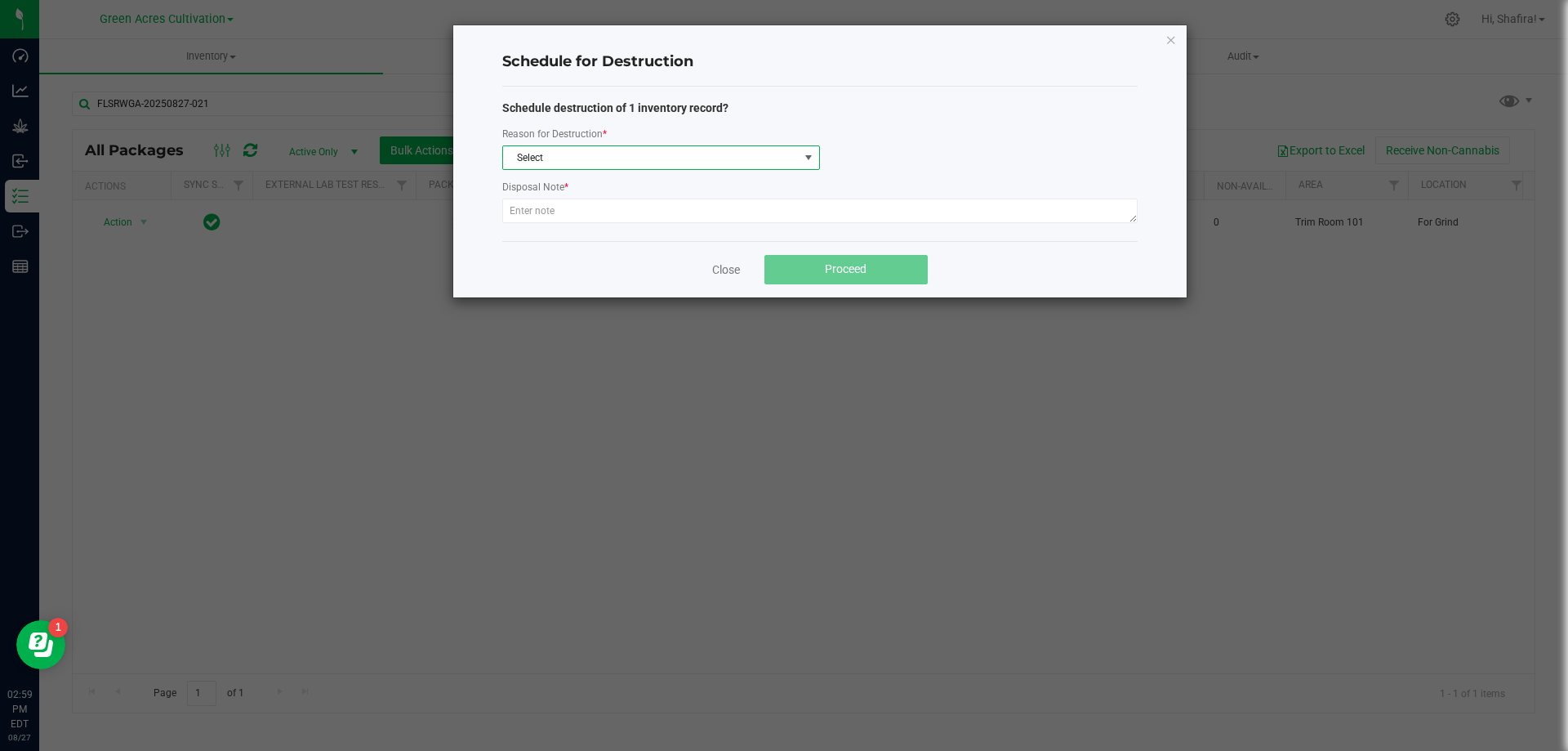
click at [738, 160] on span "Select" at bounding box center [650, 158] width 295 height 23
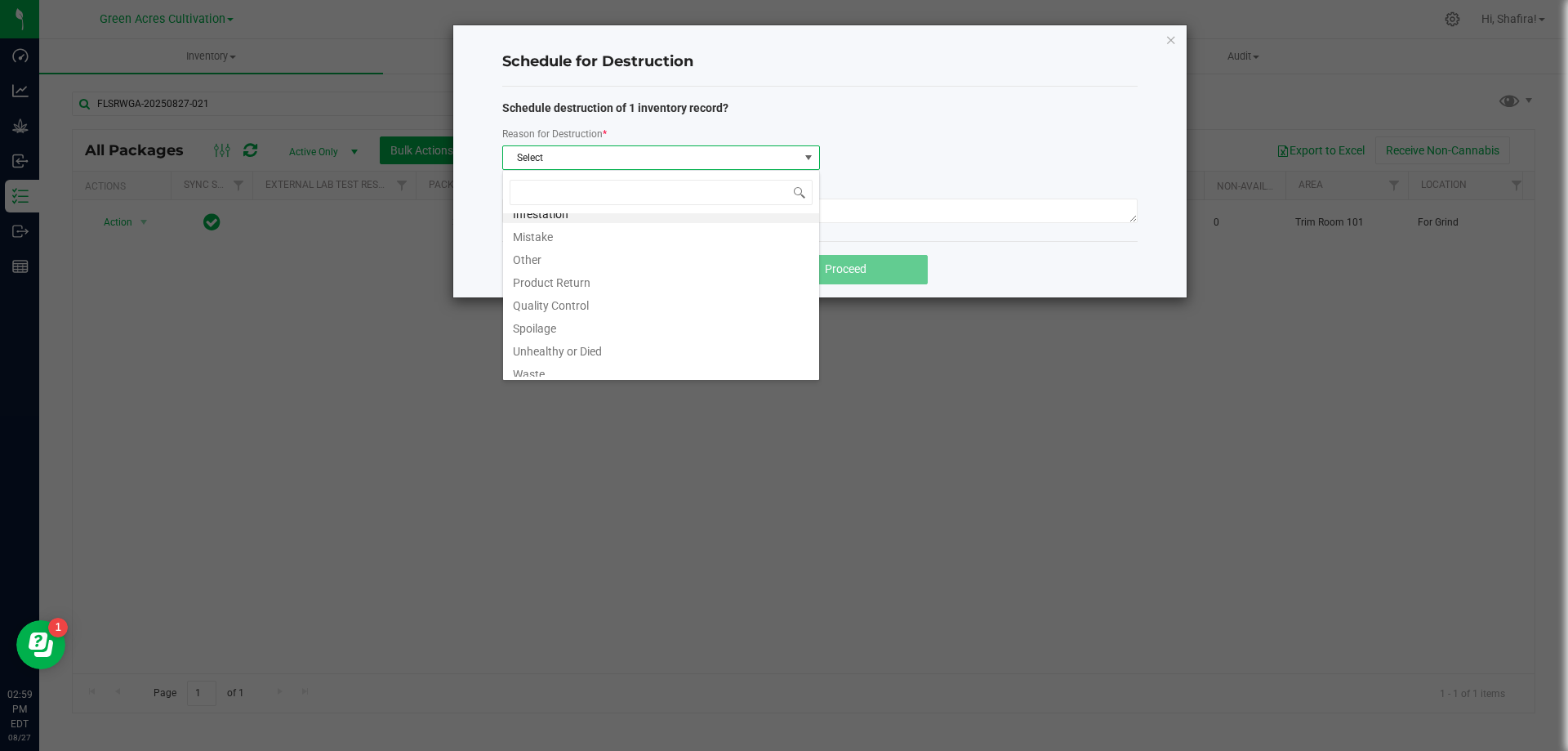
scroll to position [20, 0]
click at [643, 363] on li "Waste" at bounding box center [660, 365] width 316 height 23
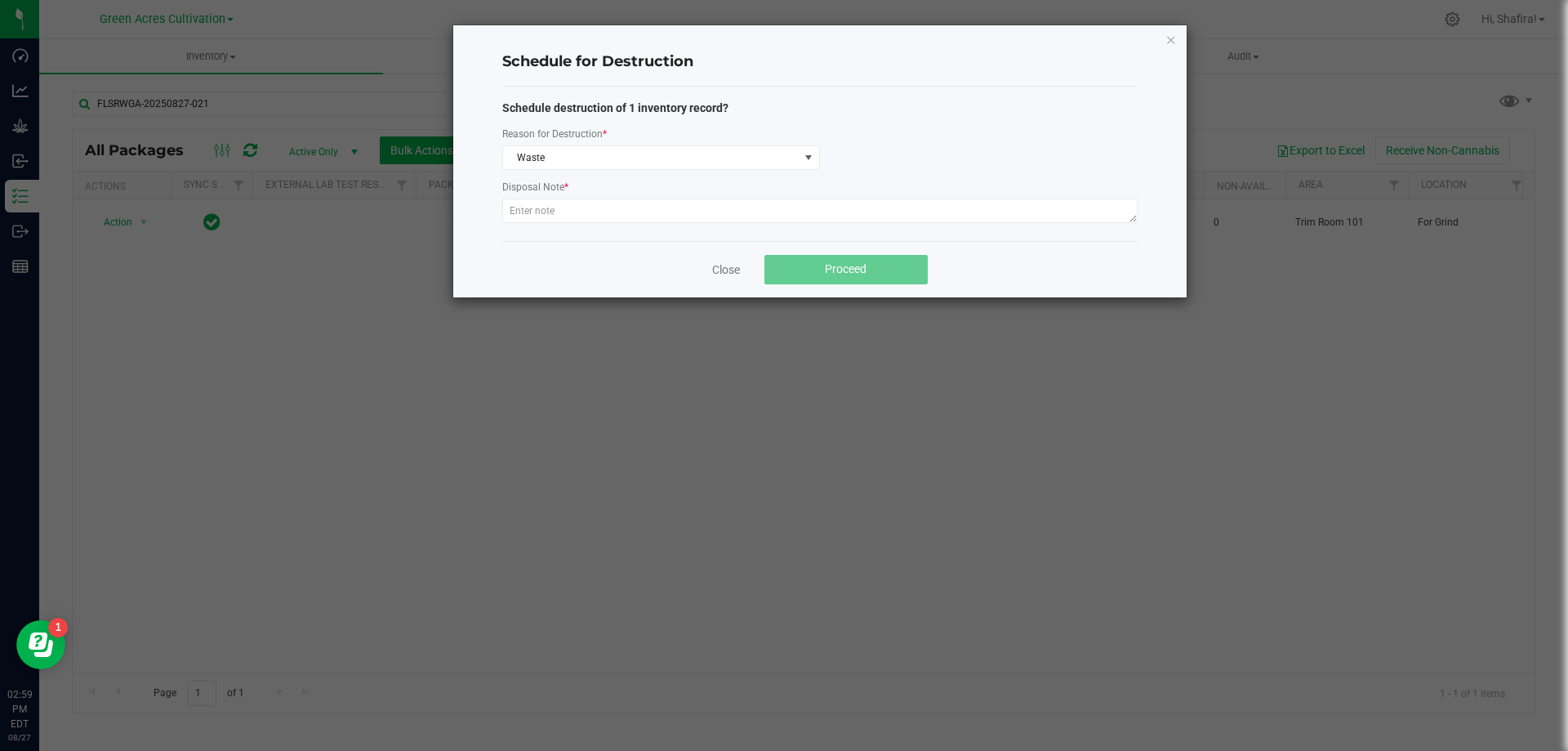
click at [644, 224] on div at bounding box center [820, 212] width 635 height 29
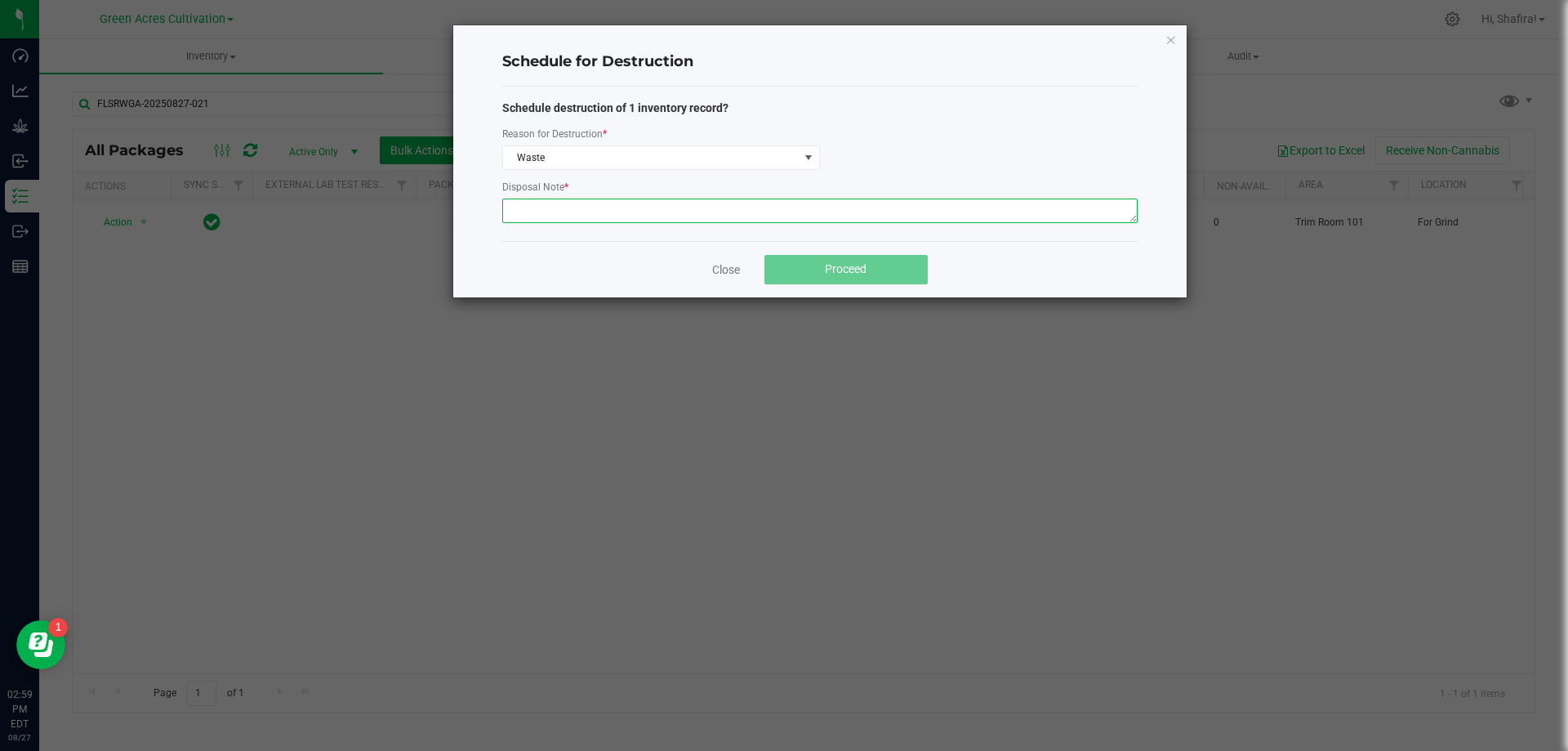
click at [645, 213] on textarea at bounding box center [820, 211] width 635 height 25
type textarea "POST GRINDER WASTE"
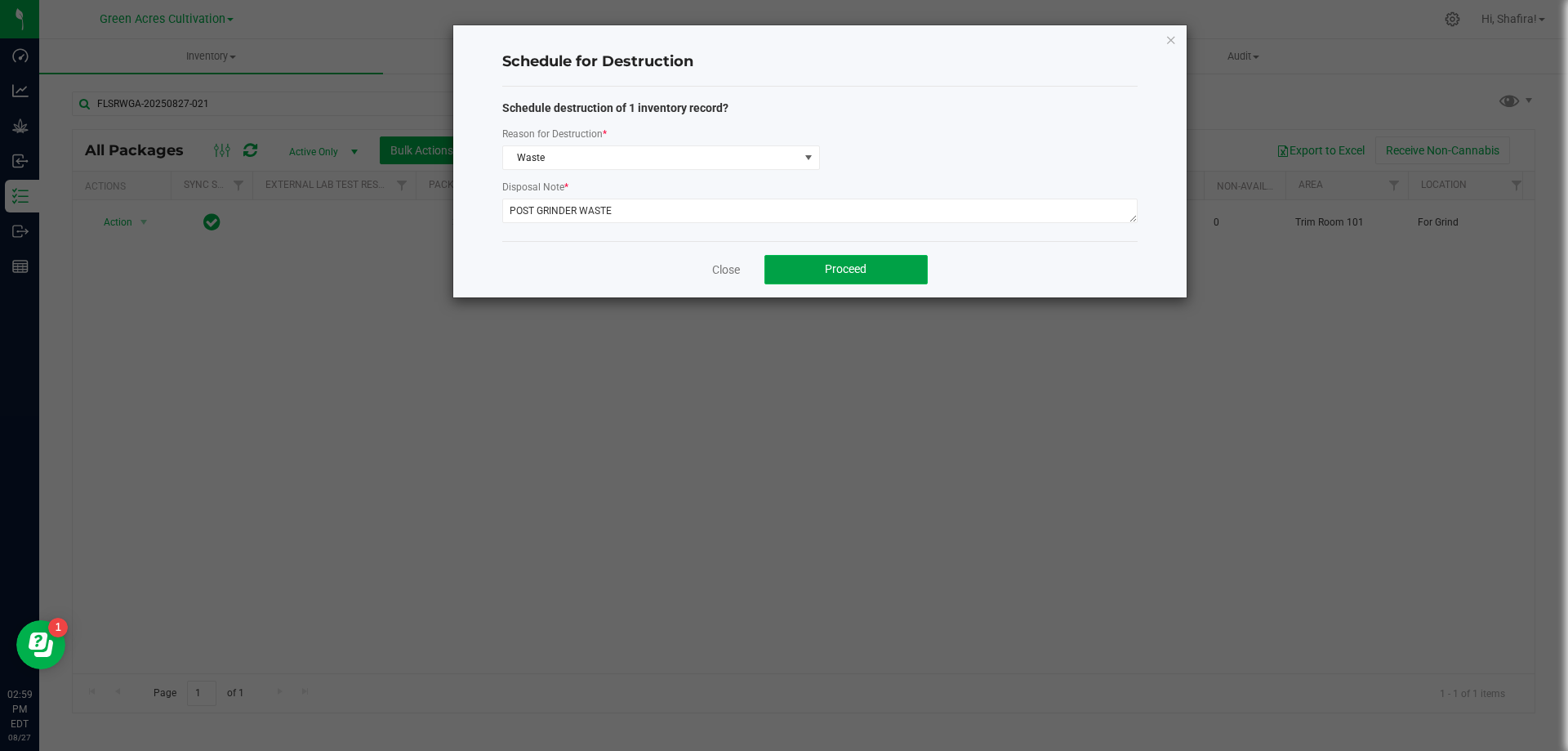
click at [845, 257] on button "Proceed" at bounding box center [845, 269] width 163 height 29
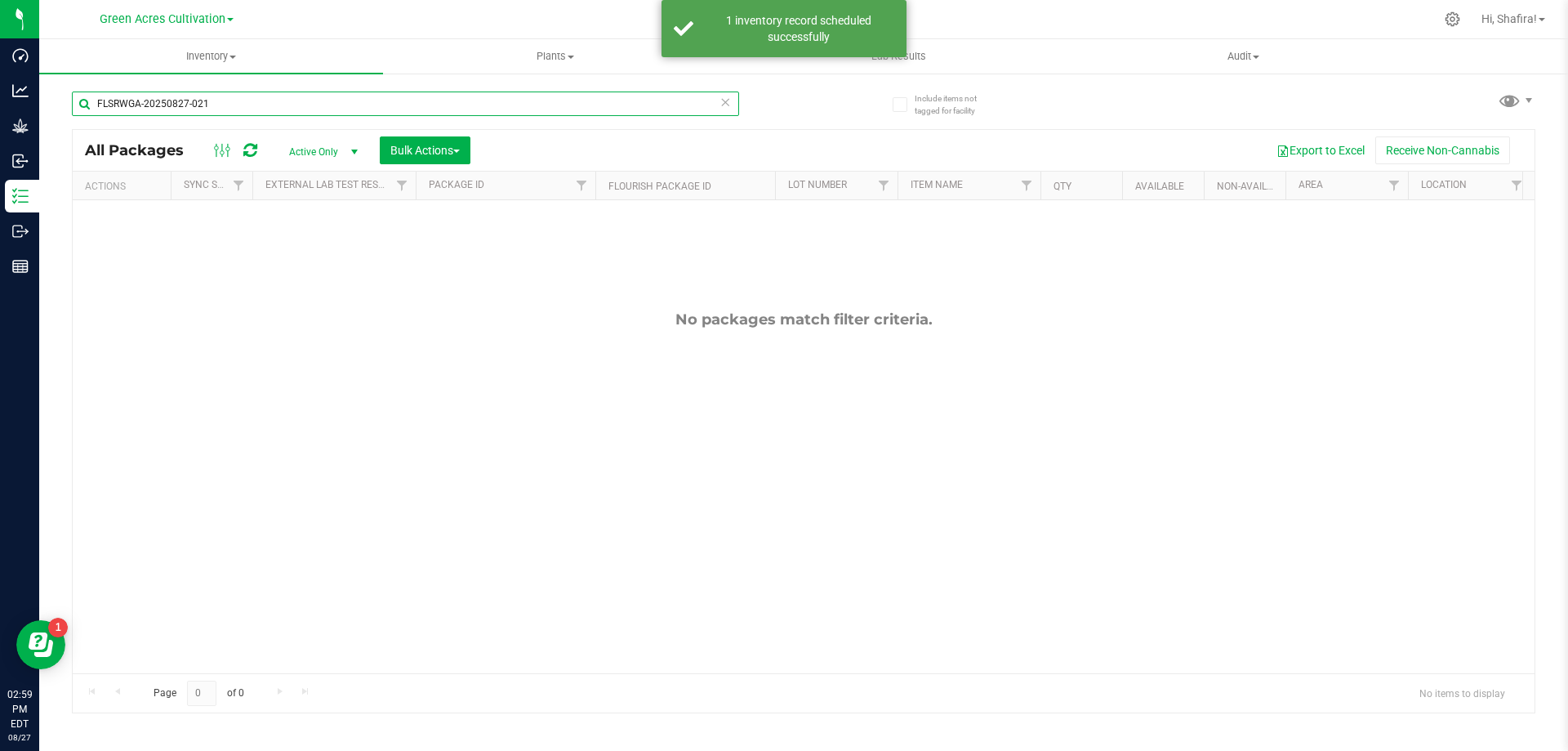
click at [261, 105] on input "FLSRWGA-20250827-021" at bounding box center [406, 104] width 667 height 25
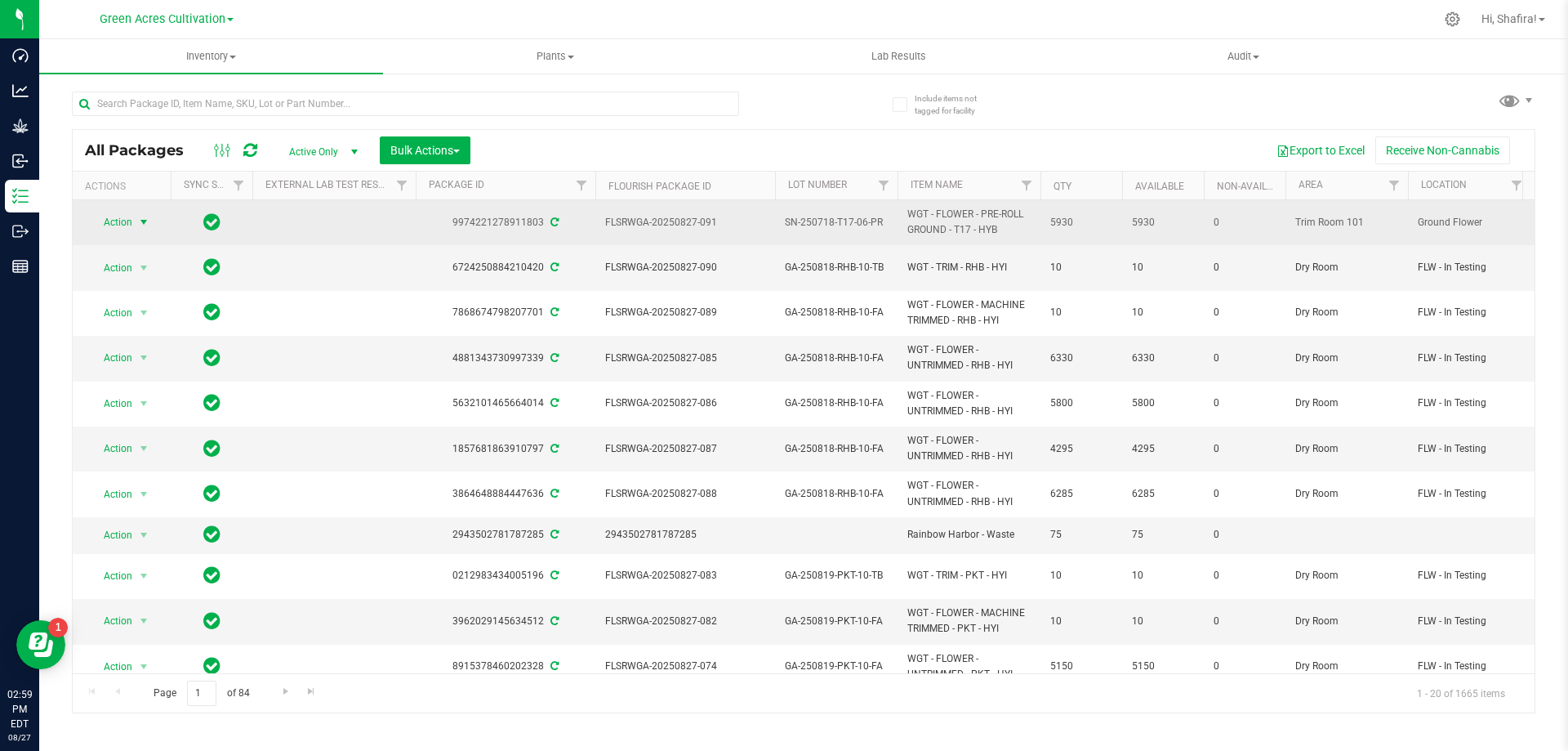
click at [117, 217] on span "Action" at bounding box center [110, 222] width 44 height 23
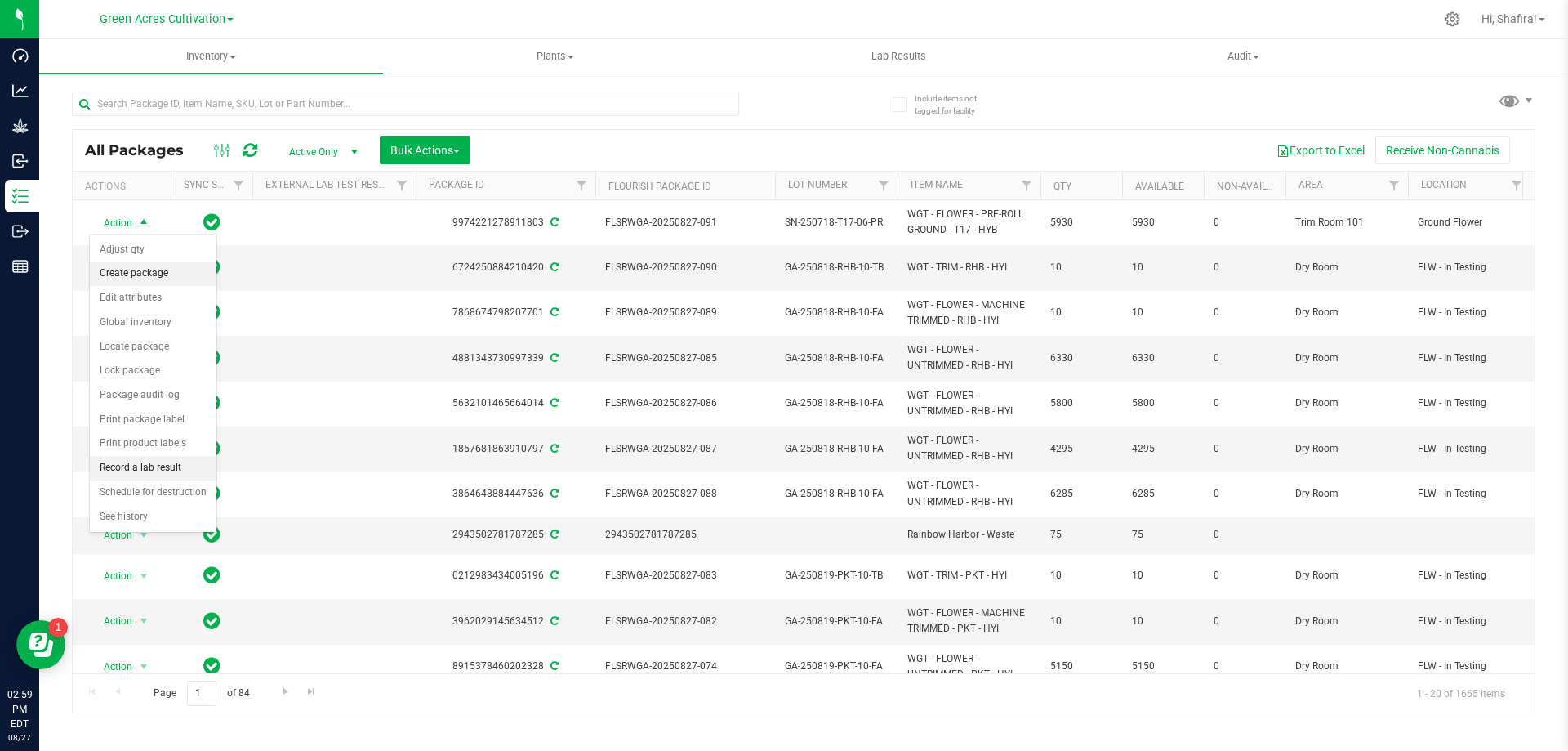
drag, startPoint x: 129, startPoint y: 266, endPoint x: 199, endPoint y: 254, distance: 71.0
click at [129, 266] on li "Create package" at bounding box center [153, 274] width 127 height 25
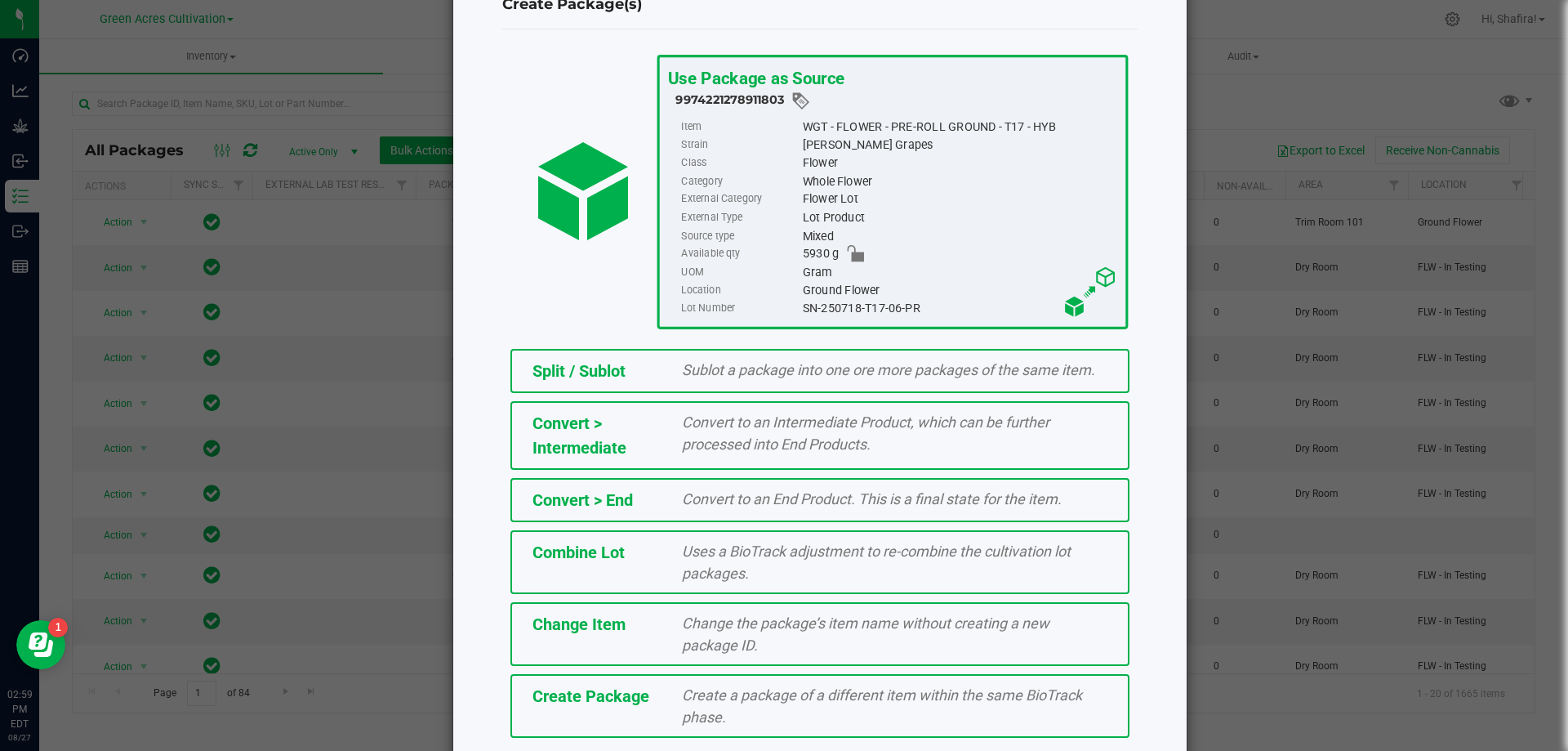
scroll to position [118, 0]
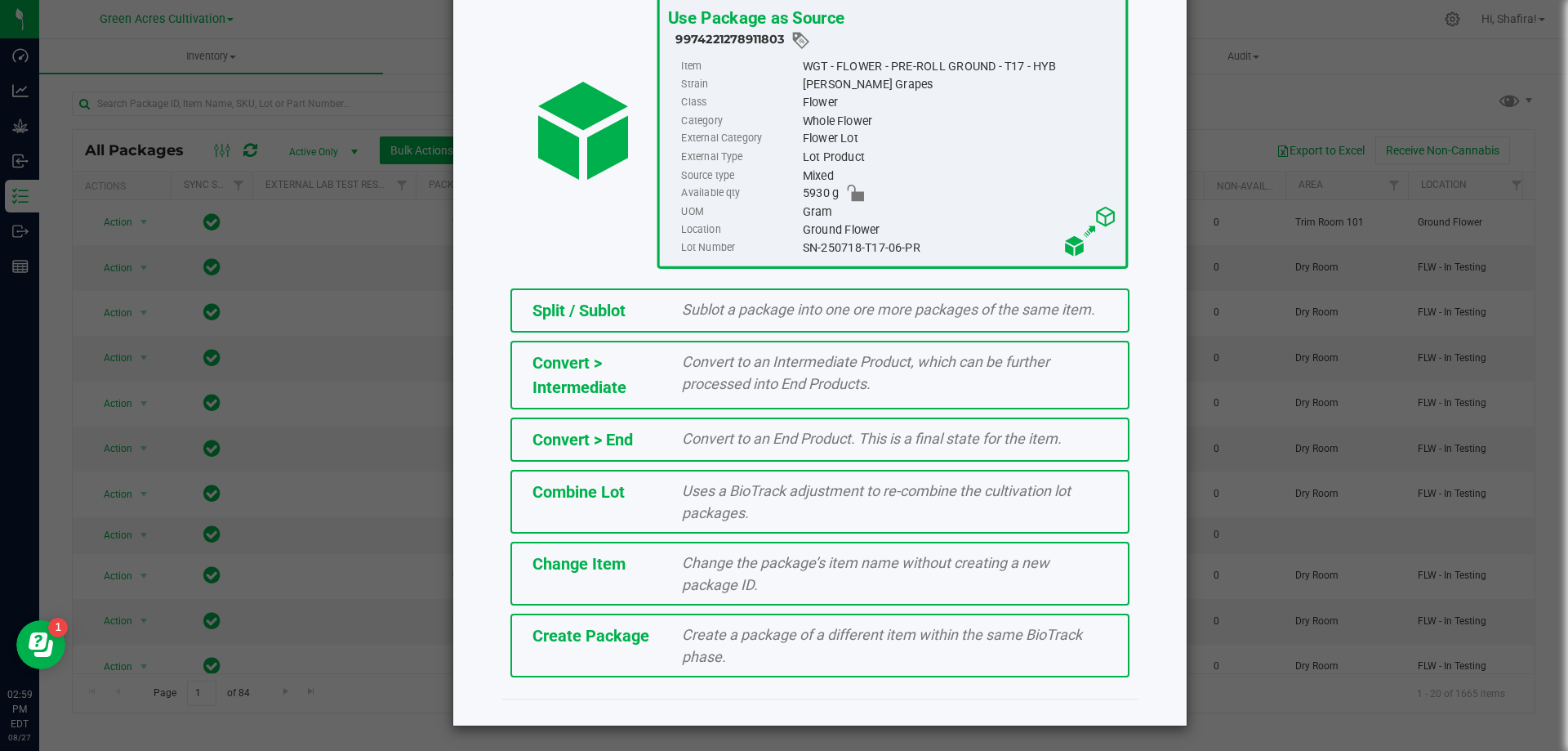
click at [608, 636] on span "Create Package" at bounding box center [591, 636] width 117 height 20
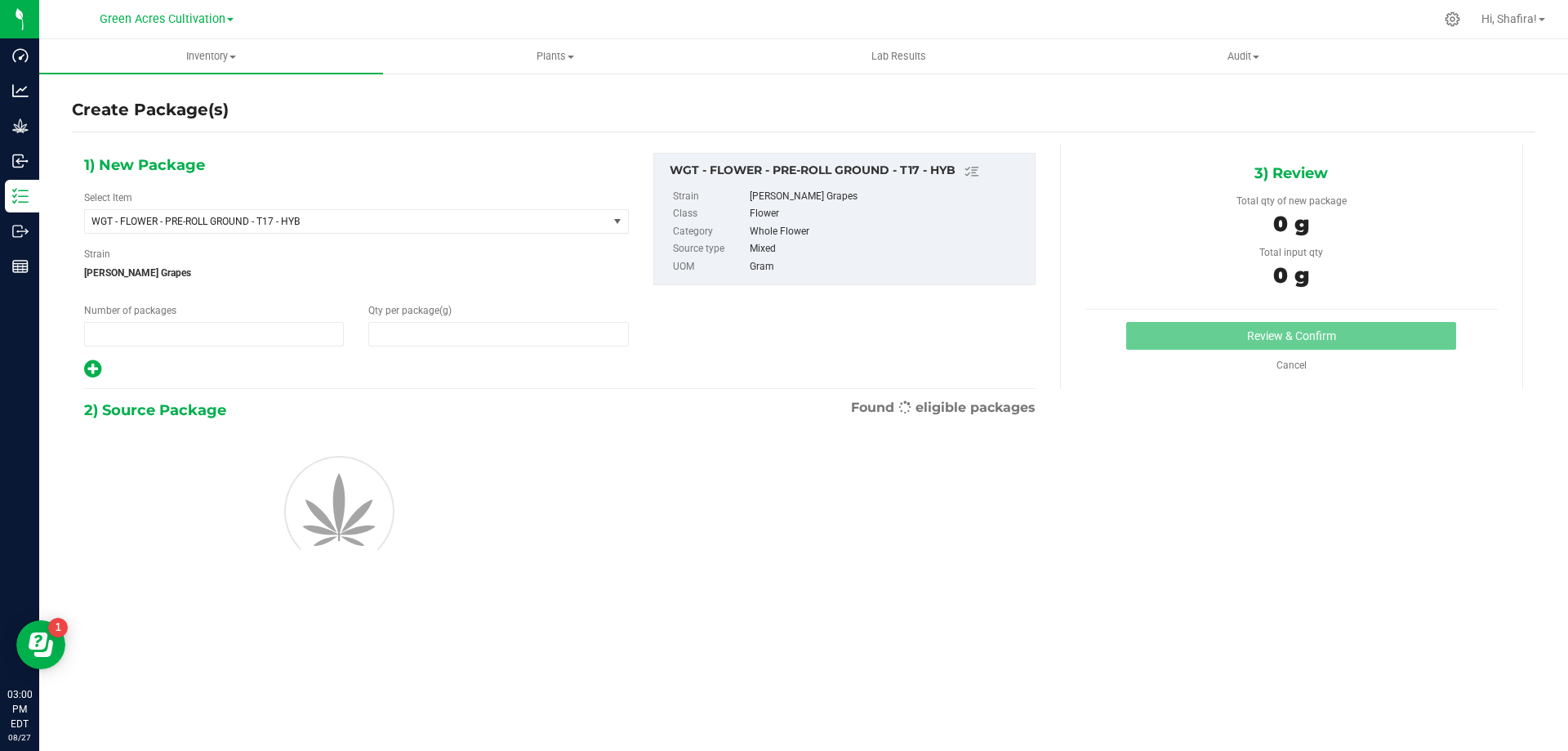
type input "1"
type input "0.0000"
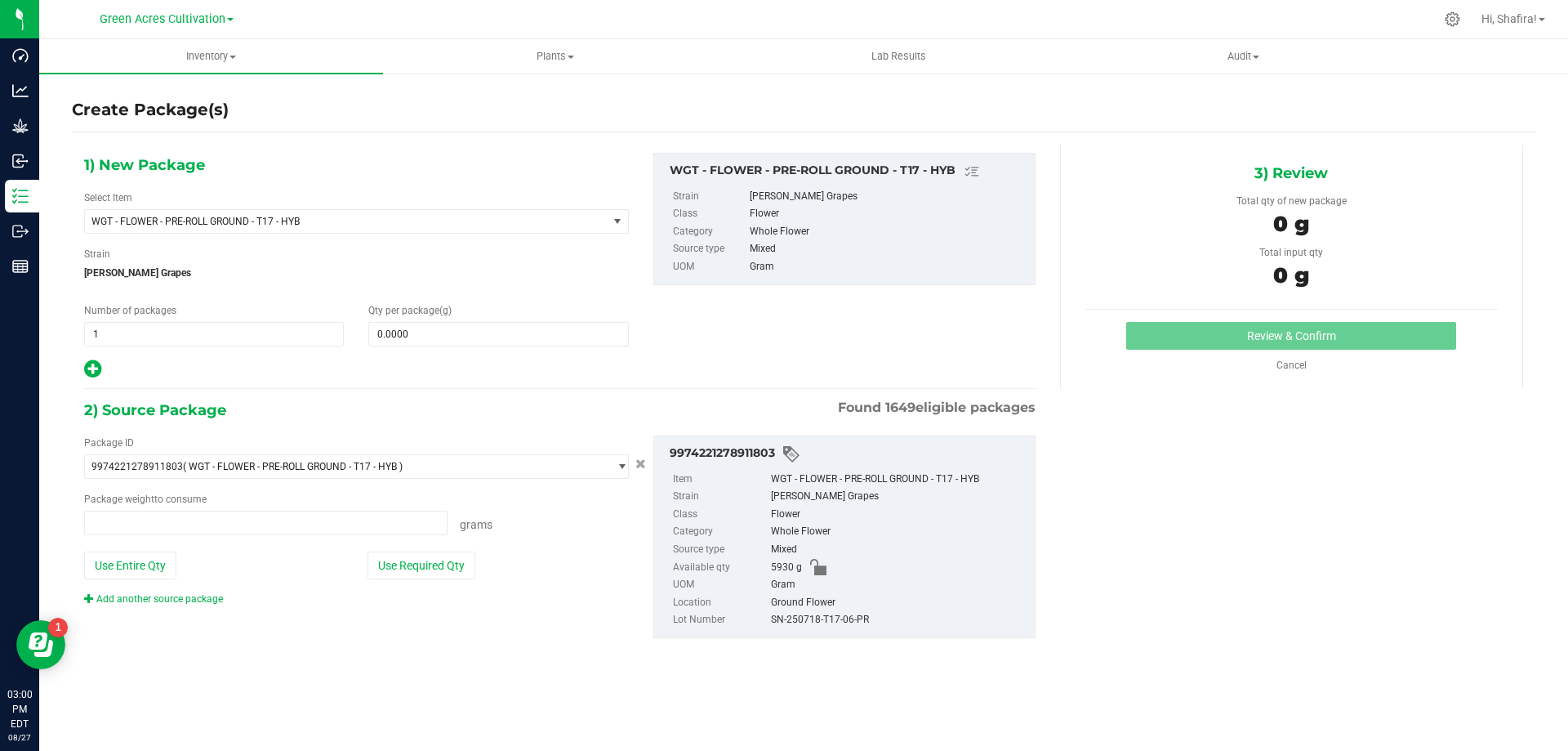
type input "0.0000 g"
click at [494, 334] on span at bounding box center [498, 334] width 260 height 25
type input "5"
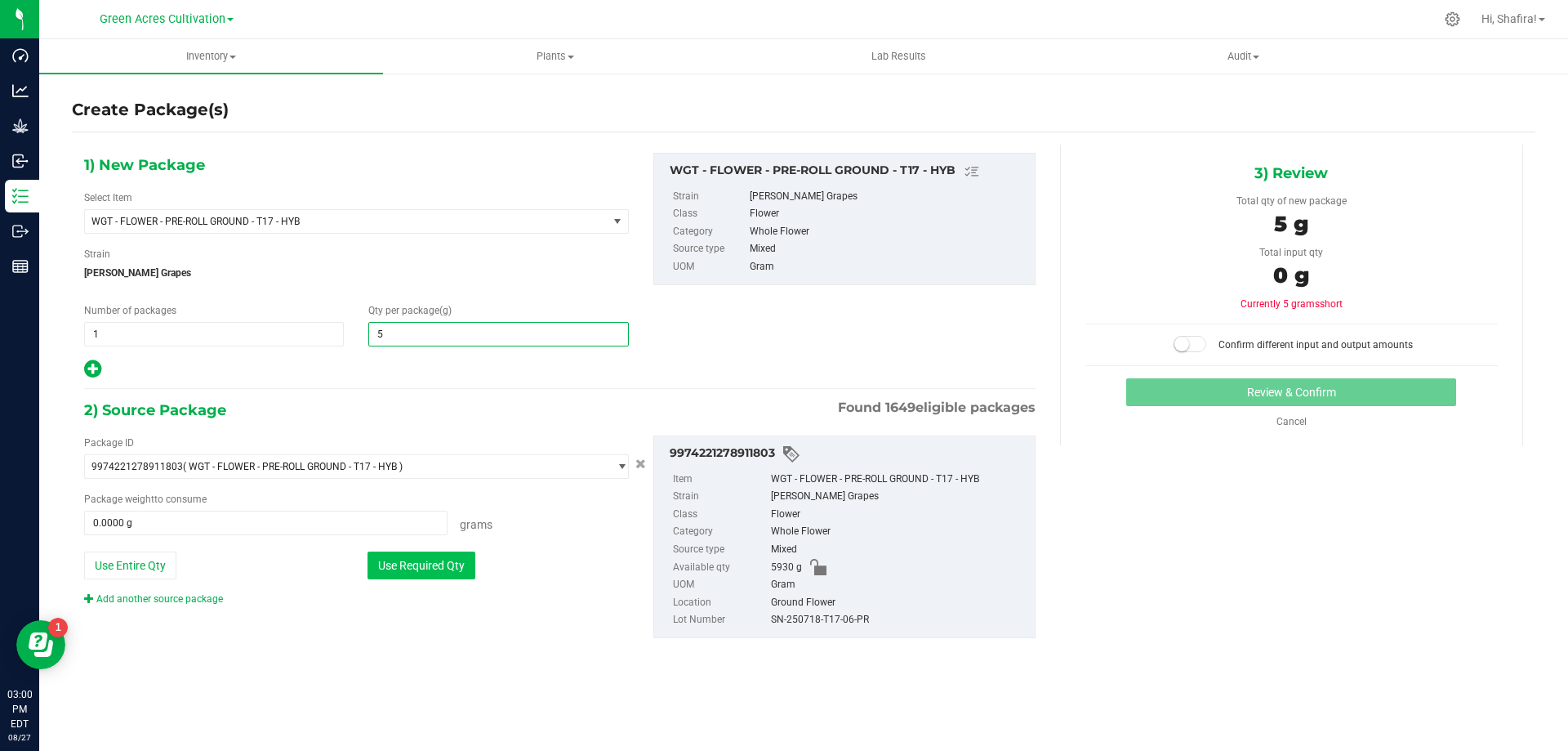
type input "5.0000"
click at [407, 571] on button "Use Required Qty" at bounding box center [421, 564] width 108 height 27
type input "5.0000 g"
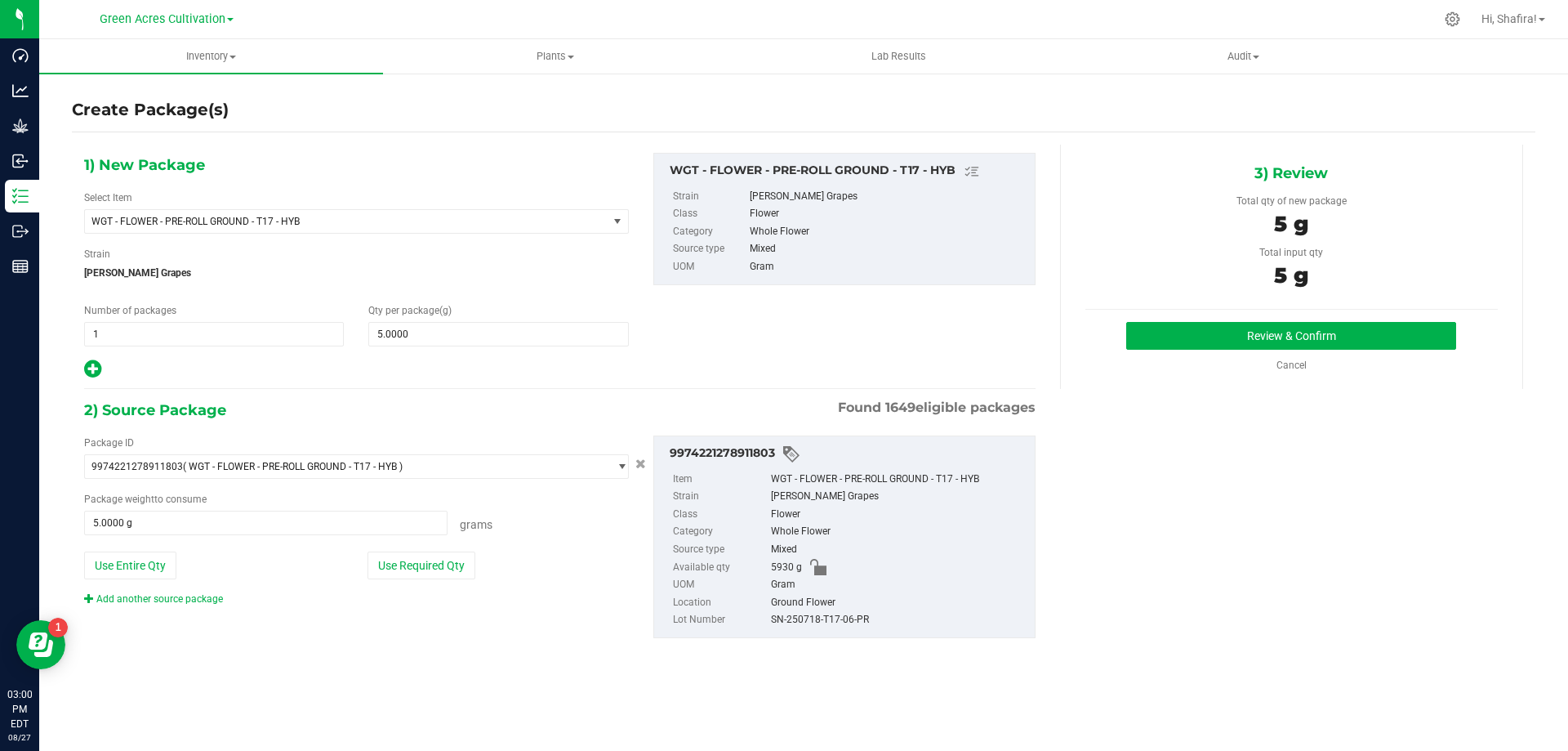
click at [782, 622] on div "SN-250718-T17-06-PR" at bounding box center [898, 620] width 256 height 18
copy div "SN-250718-T17-06-PR"
click at [1270, 332] on button "Review & Confirm" at bounding box center [1291, 335] width 330 height 27
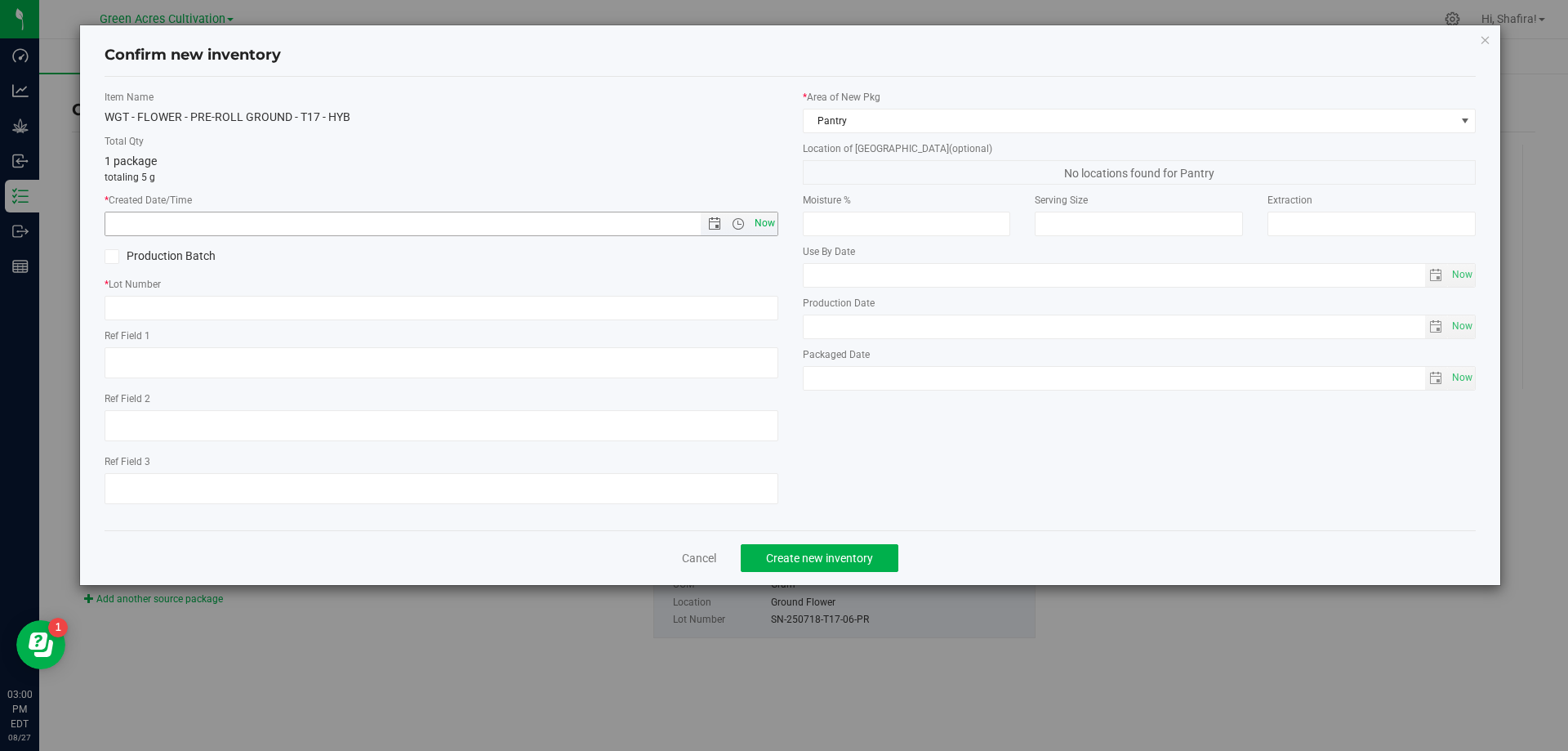
click at [766, 231] on span "Now" at bounding box center [764, 223] width 27 height 24
type input "[DATE] 3:00 PM"
paste input "SN-250718-T17-06-PR"
type input "SN-250718-T17-06-PR"
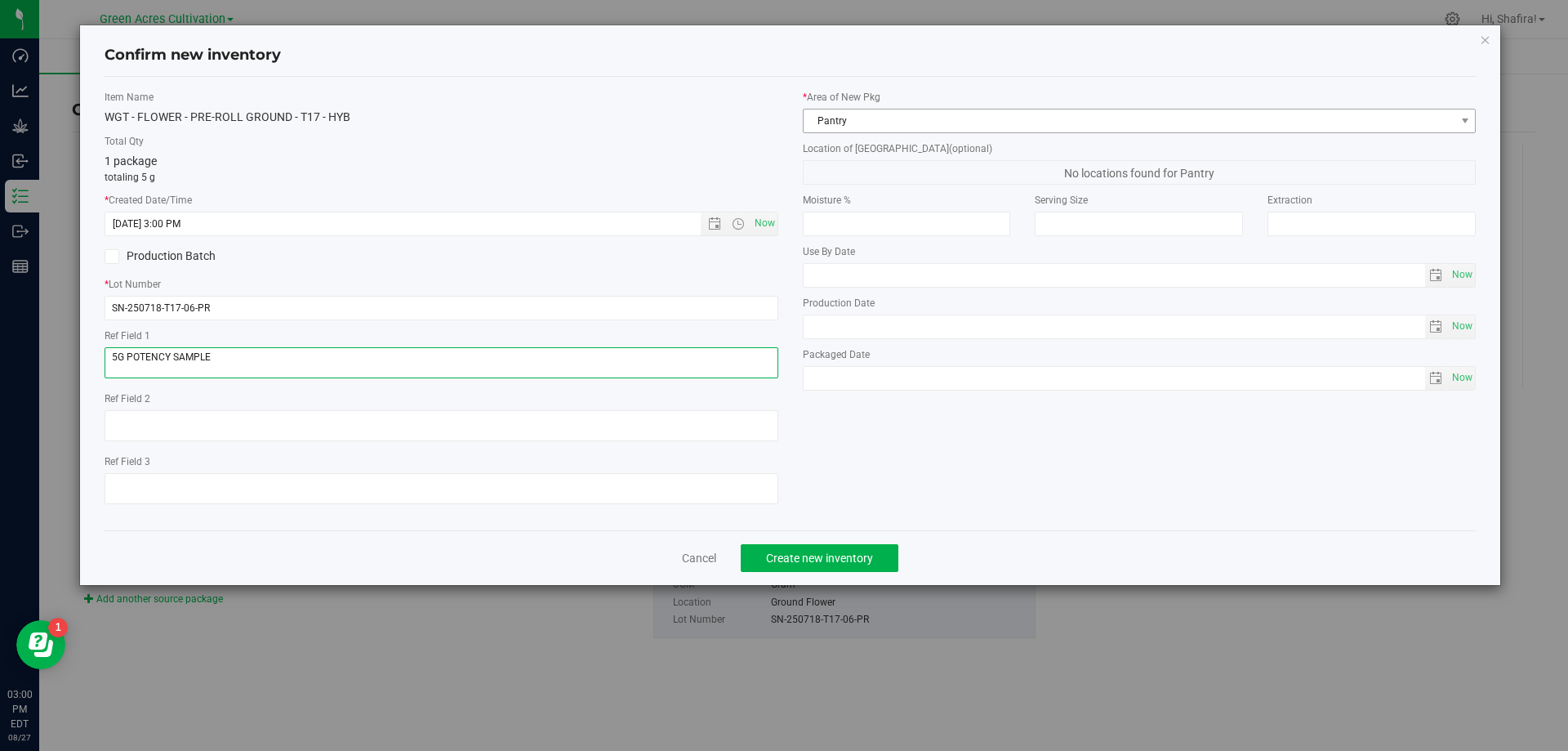
type textarea "5G POTENCY SAMPLE"
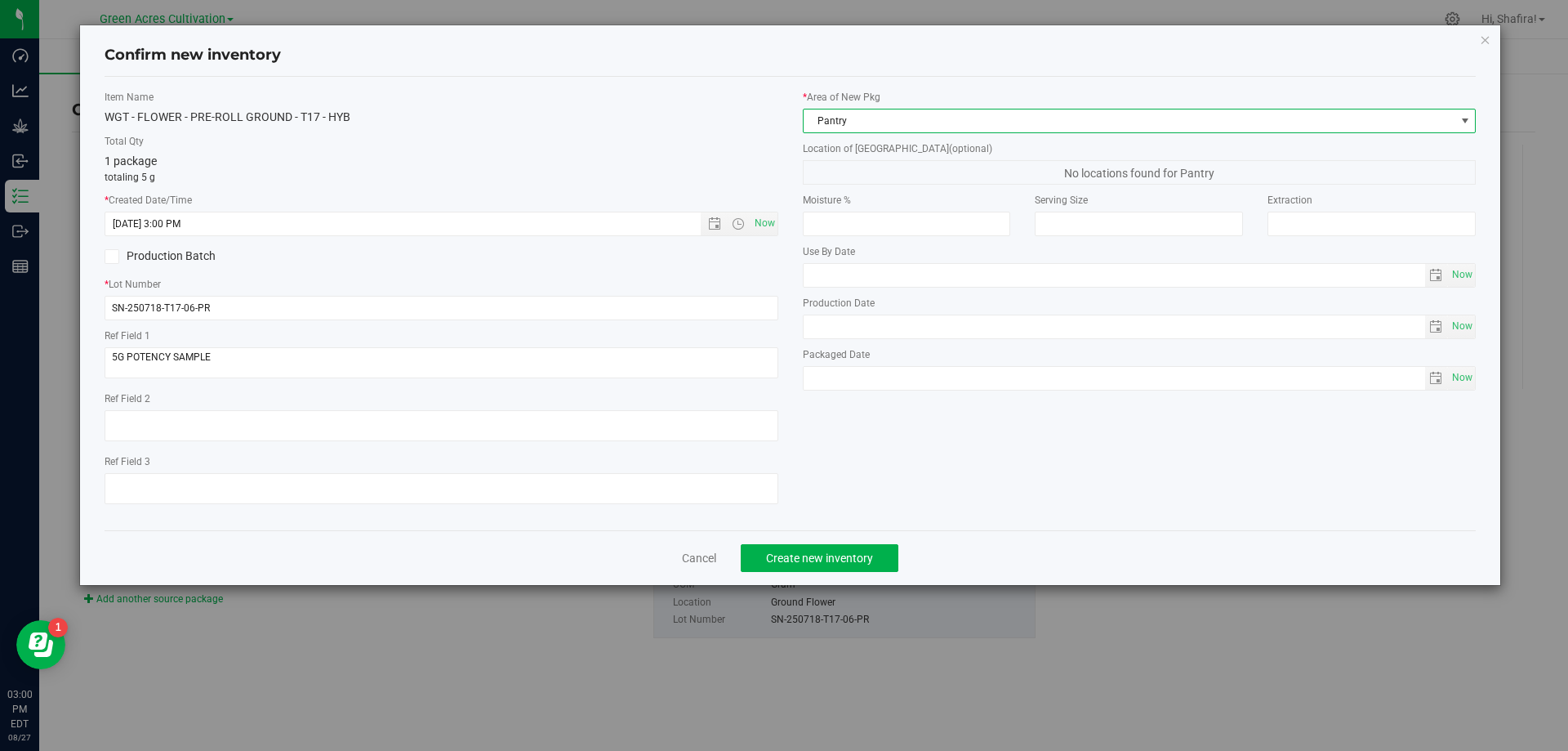
click at [861, 123] on span "Pantry" at bounding box center [1128, 121] width 651 height 23
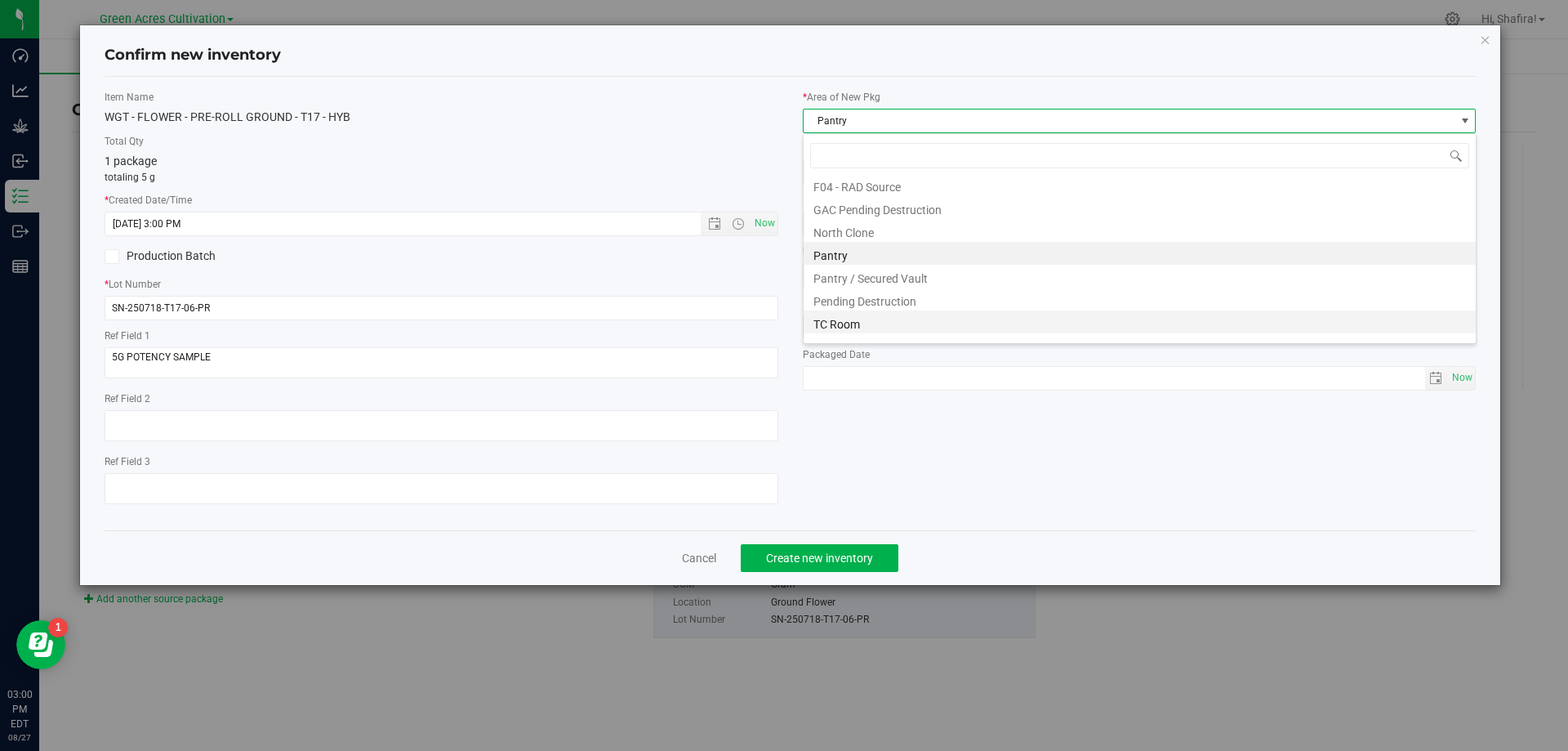
scroll to position [226, 0]
click at [837, 333] on li "Trim Room 101" at bounding box center [1139, 329] width 672 height 23
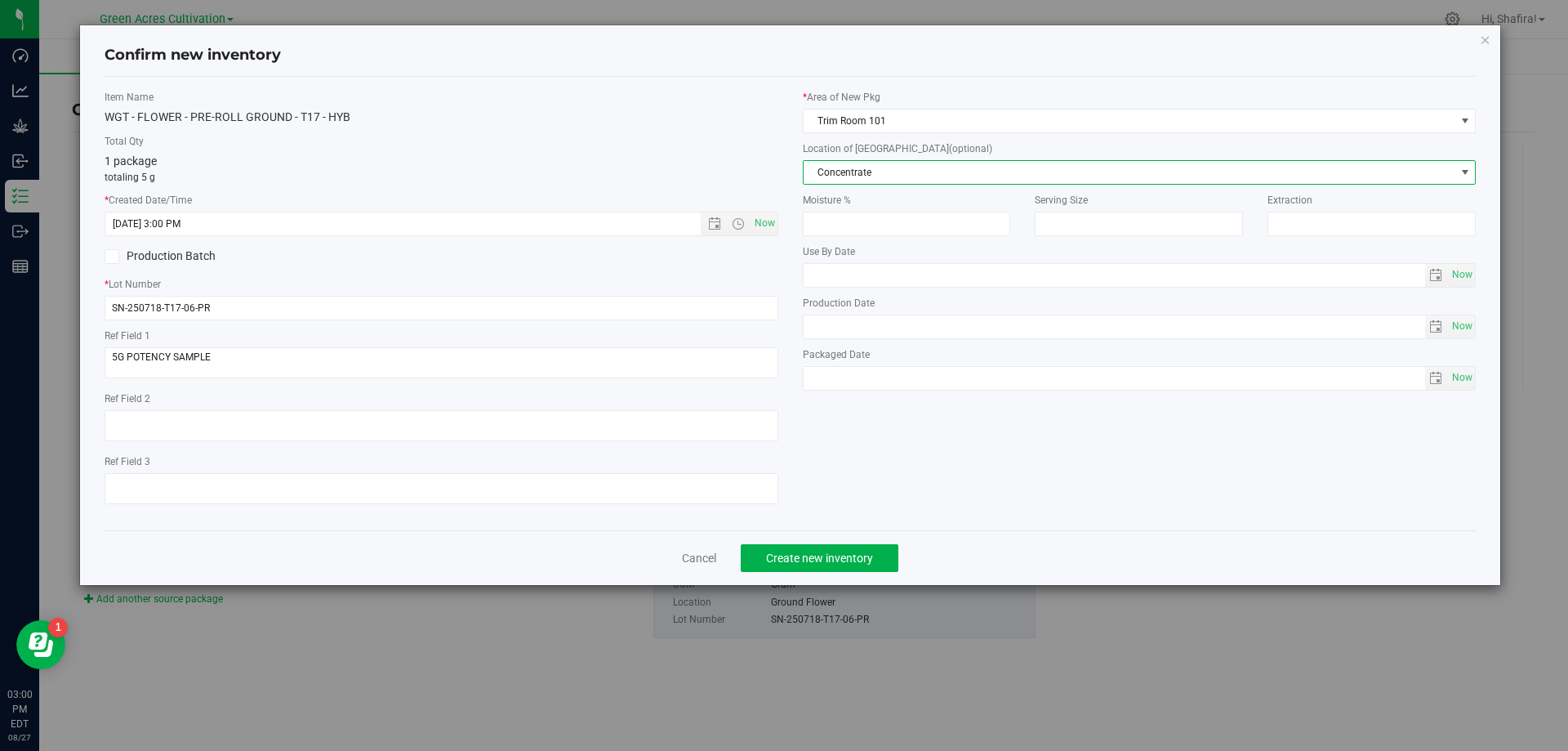
click at [894, 163] on span "Concentrate" at bounding box center [1128, 173] width 651 height 23
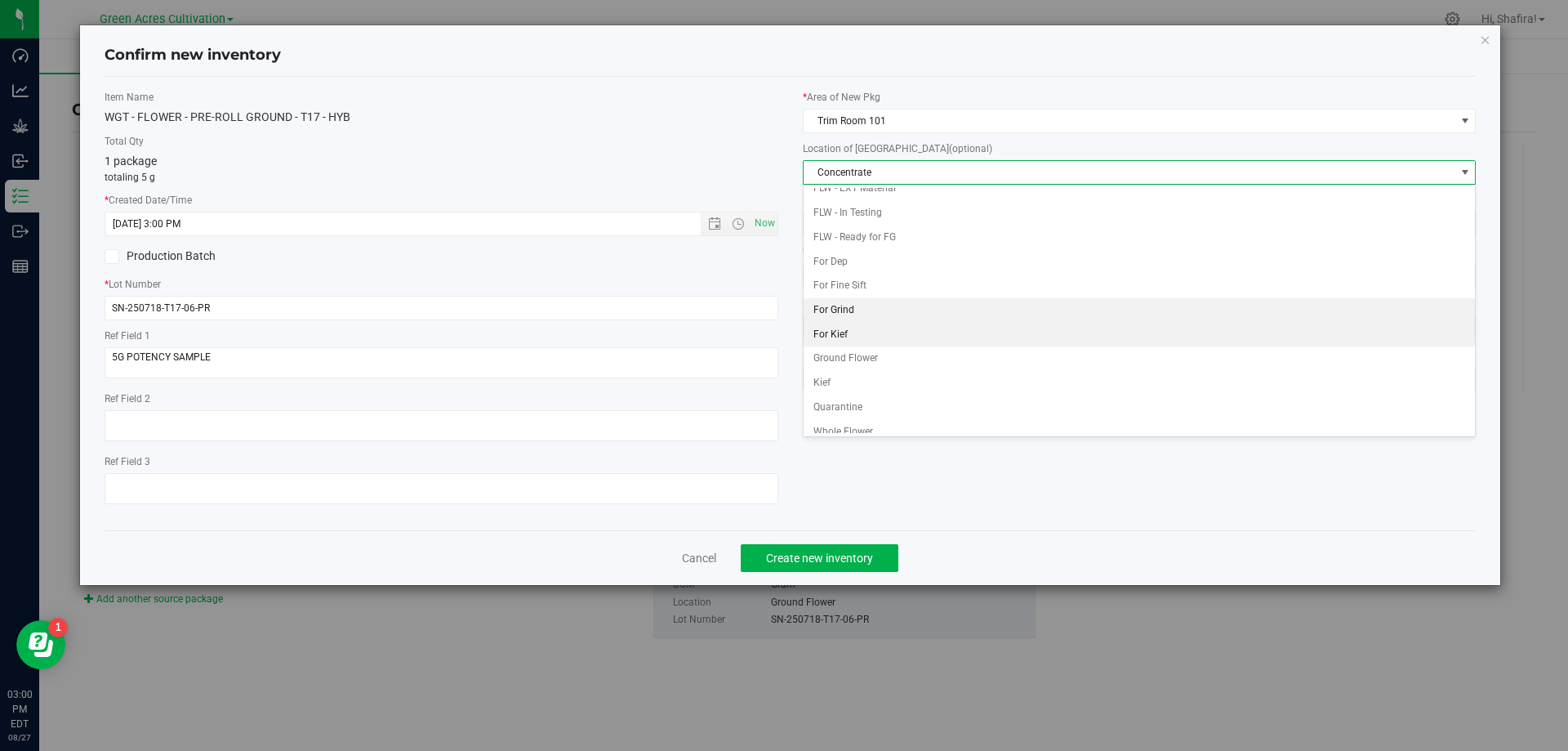
scroll to position [168, 0]
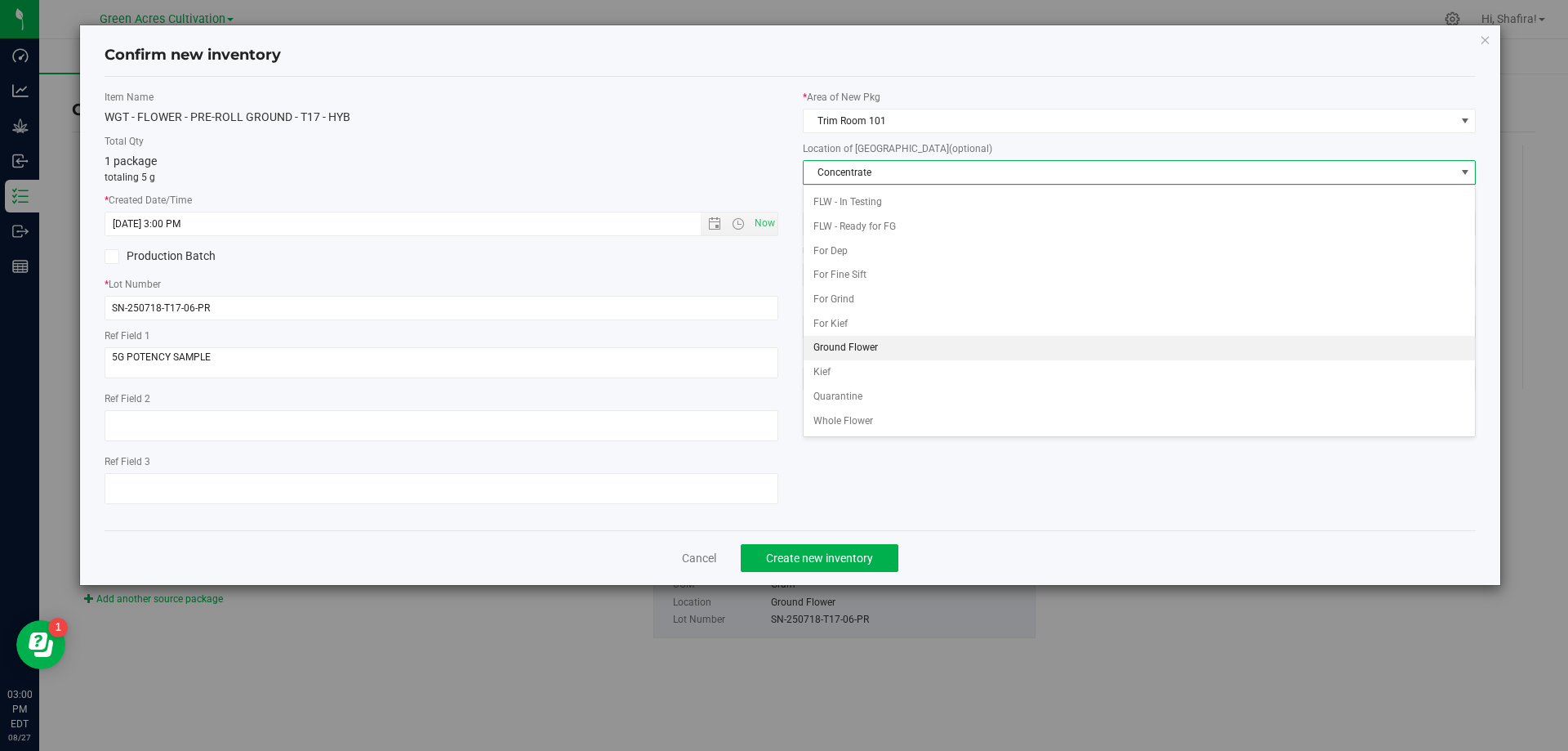
click at [898, 354] on li "Ground Flower" at bounding box center [1139, 349] width 672 height 25
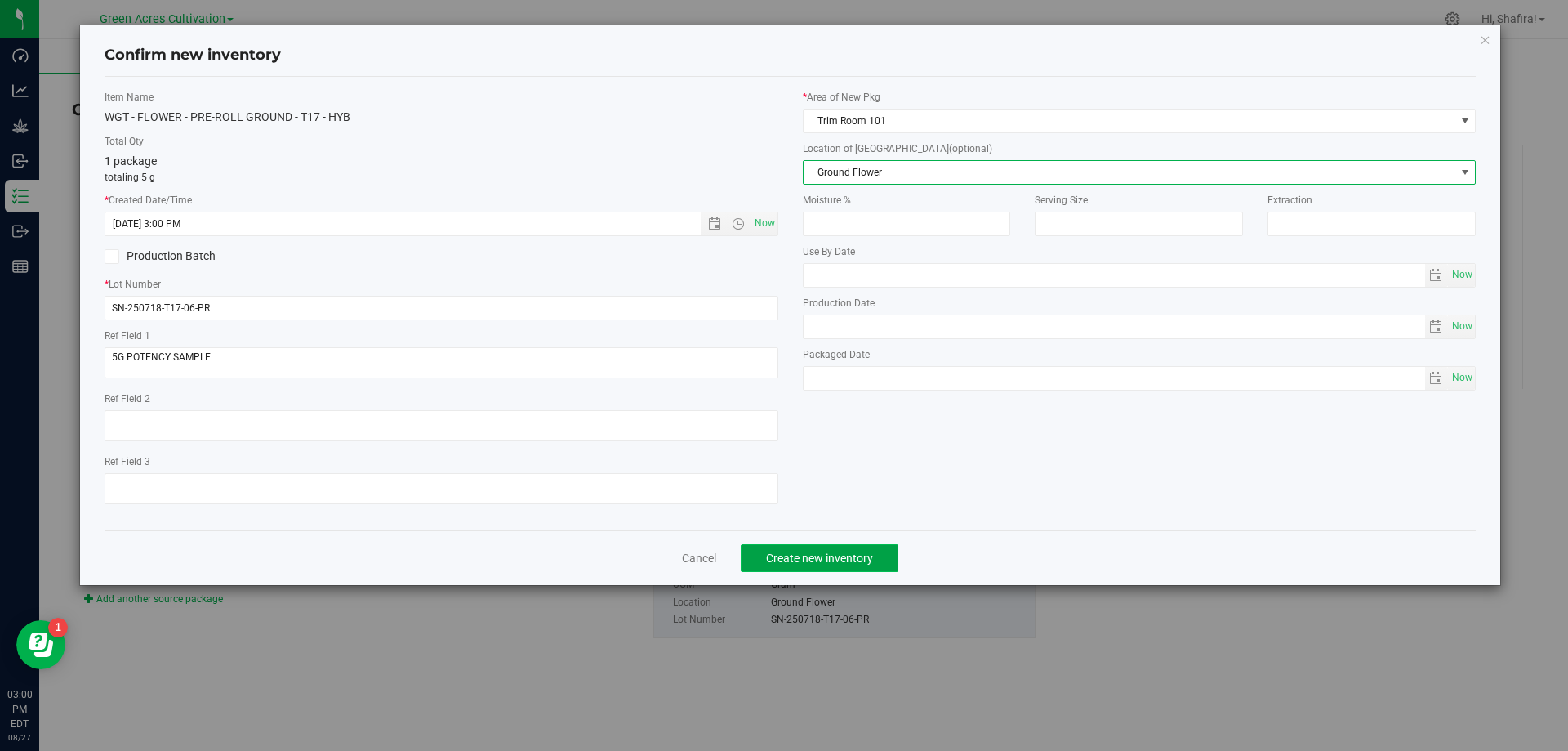
click at [809, 561] on span "Create new inventory" at bounding box center [819, 558] width 107 height 13
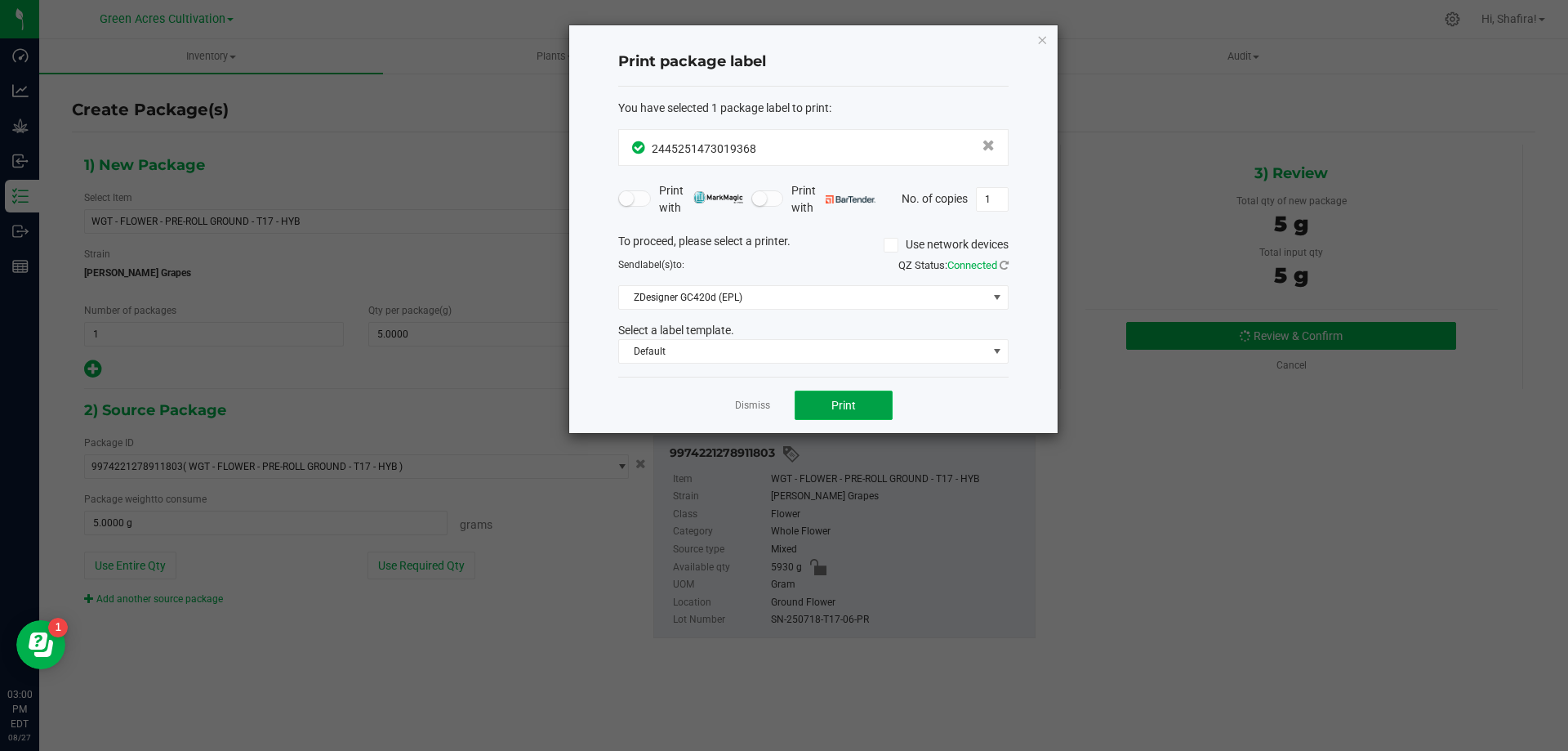
click at [809, 403] on button "Print" at bounding box center [844, 404] width 98 height 29
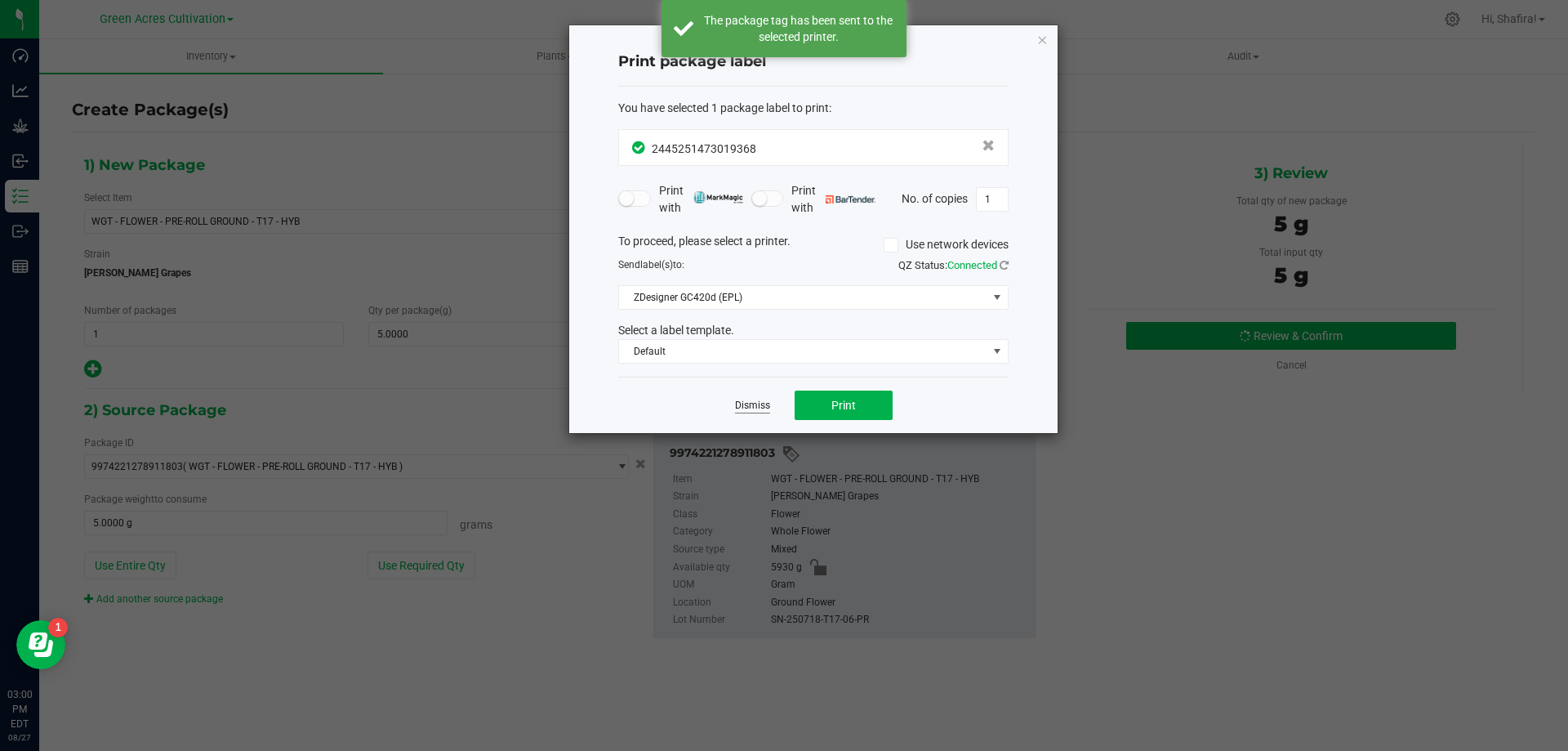
click at [762, 409] on link "Dismiss" at bounding box center [752, 405] width 35 height 14
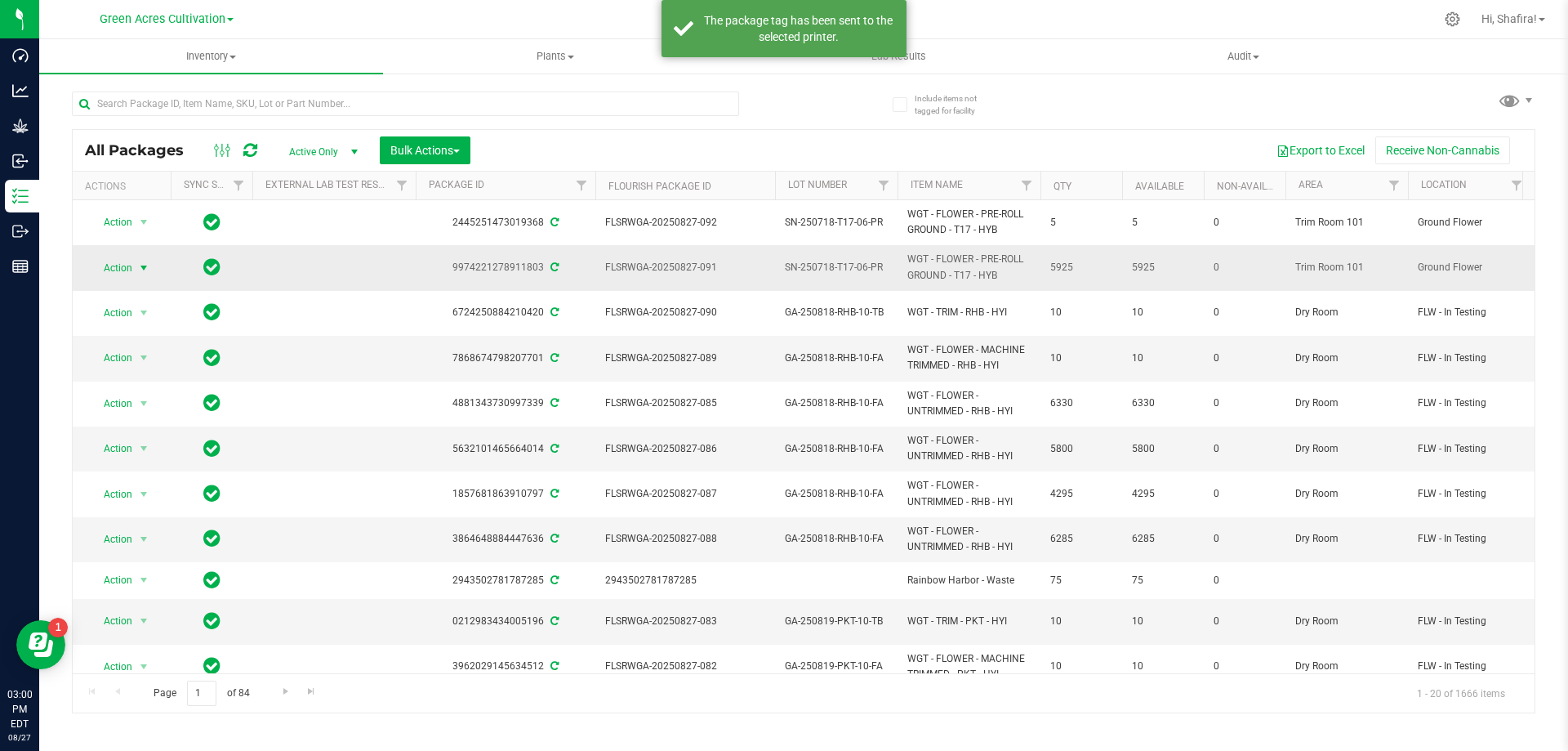
click at [116, 261] on span "Action" at bounding box center [110, 268] width 44 height 23
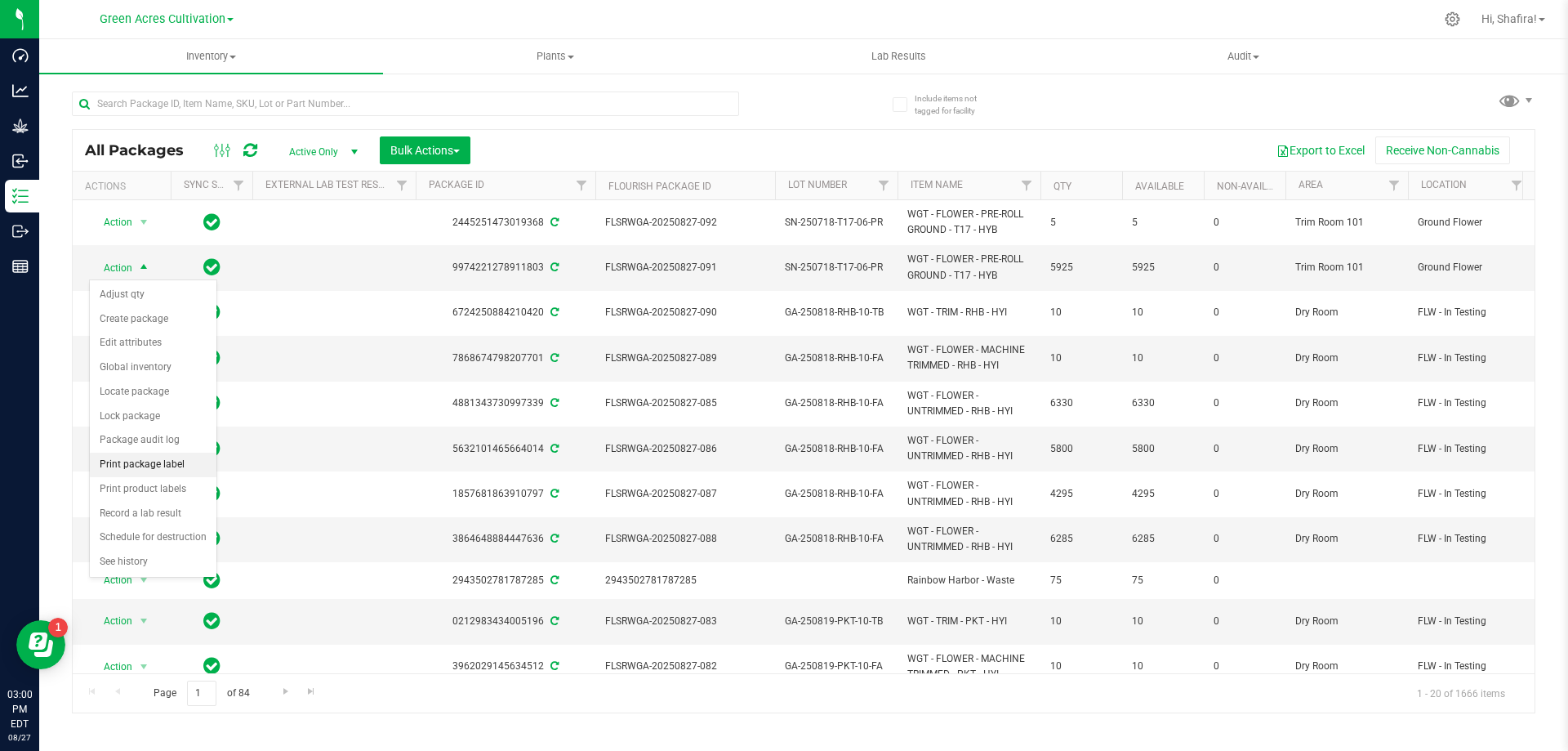
click at [164, 467] on li "Print package label" at bounding box center [153, 465] width 127 height 25
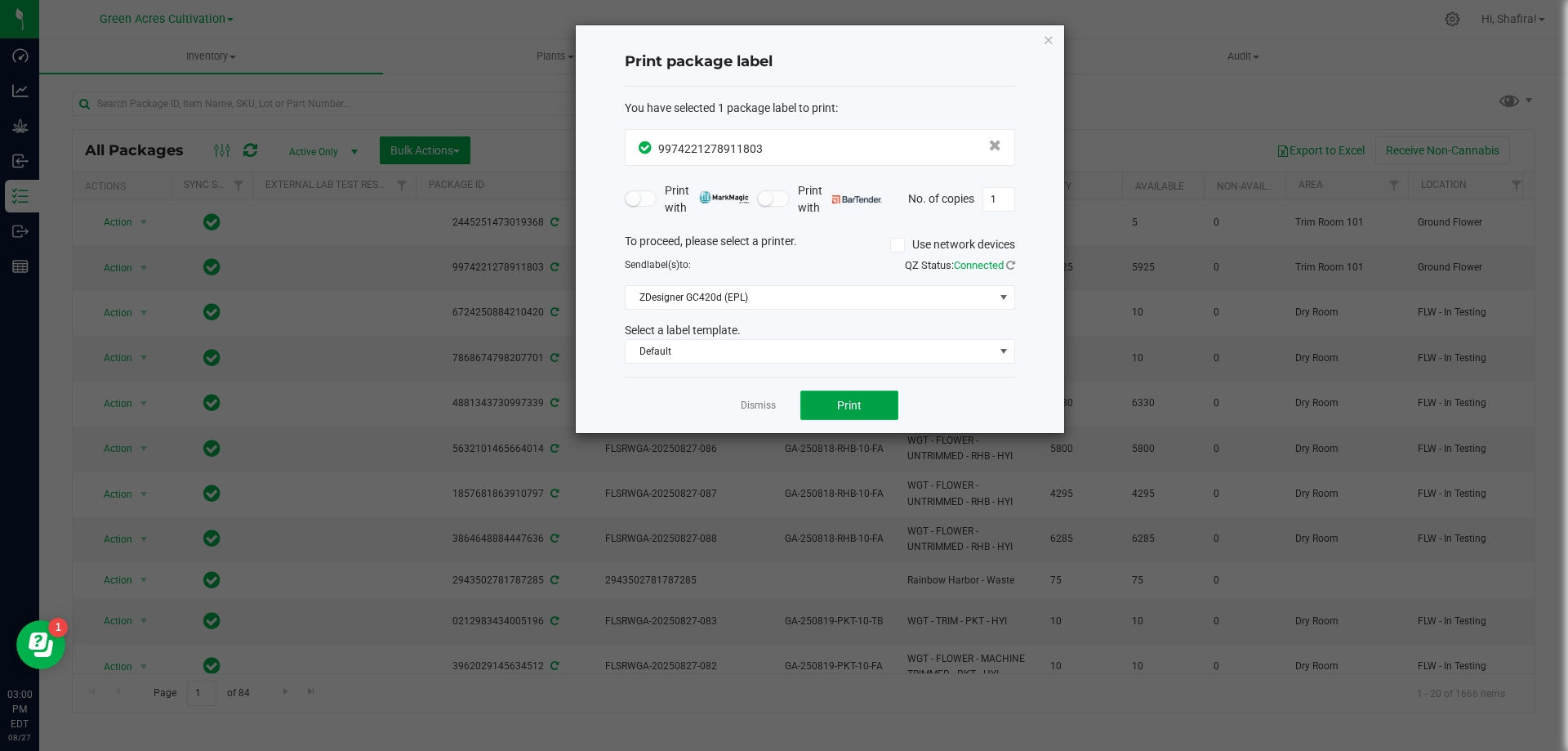
click at [874, 399] on button "Print" at bounding box center [850, 404] width 98 height 29
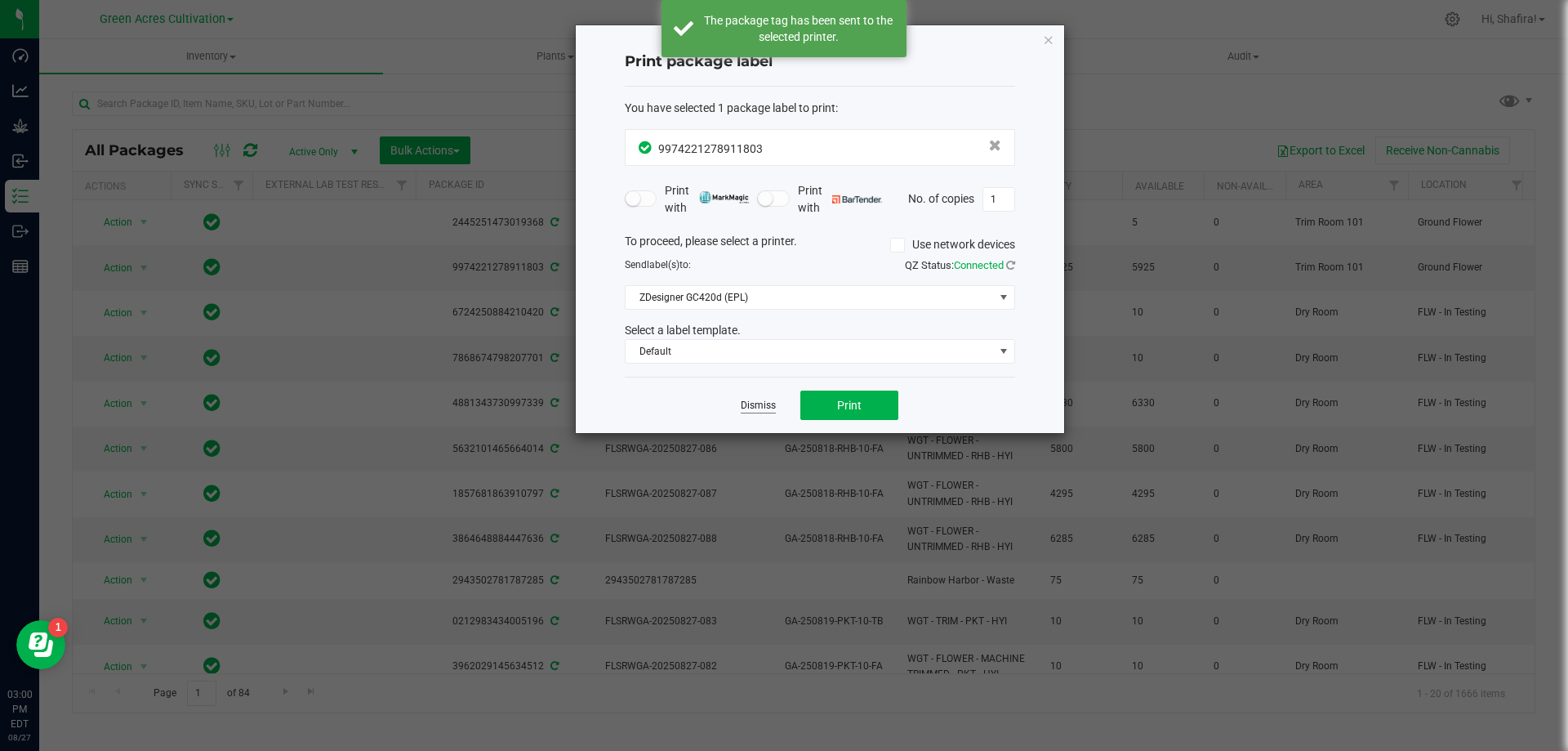
click at [750, 410] on link "Dismiss" at bounding box center [758, 405] width 35 height 14
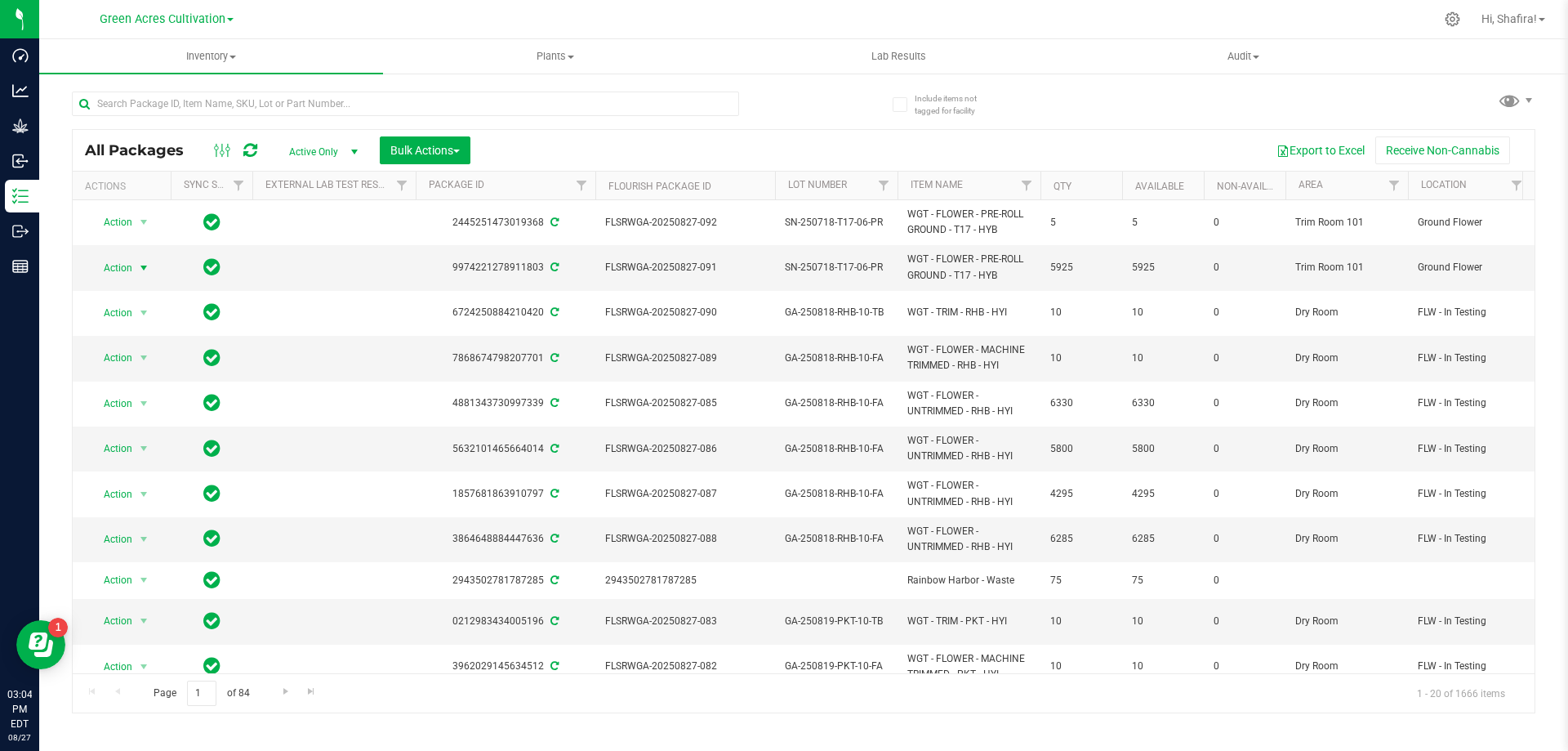
click at [683, 735] on div "Inventory All packages All inventory Waste log Create inventory Plants All plan…" at bounding box center [803, 394] width 1529 height 711
click at [1118, 110] on div "All Packages Active Only Active Only Lab Samples Locked All External Internal B…" at bounding box center [804, 395] width 1463 height 637
